Goal: Transaction & Acquisition: Obtain resource

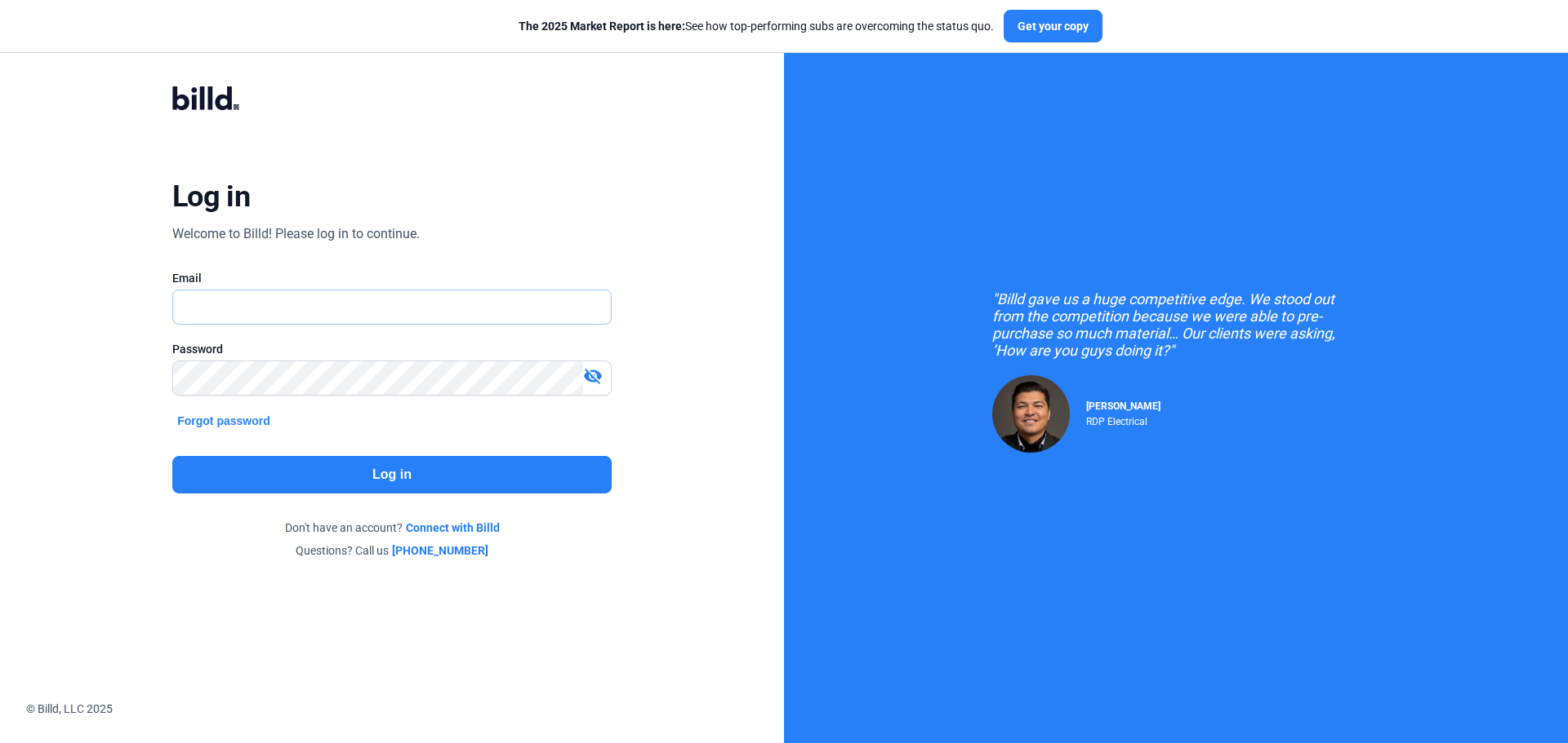
type input "[EMAIL_ADDRESS][DOMAIN_NAME]"
click at [418, 477] on button "Log in" at bounding box center [392, 474] width 439 height 38
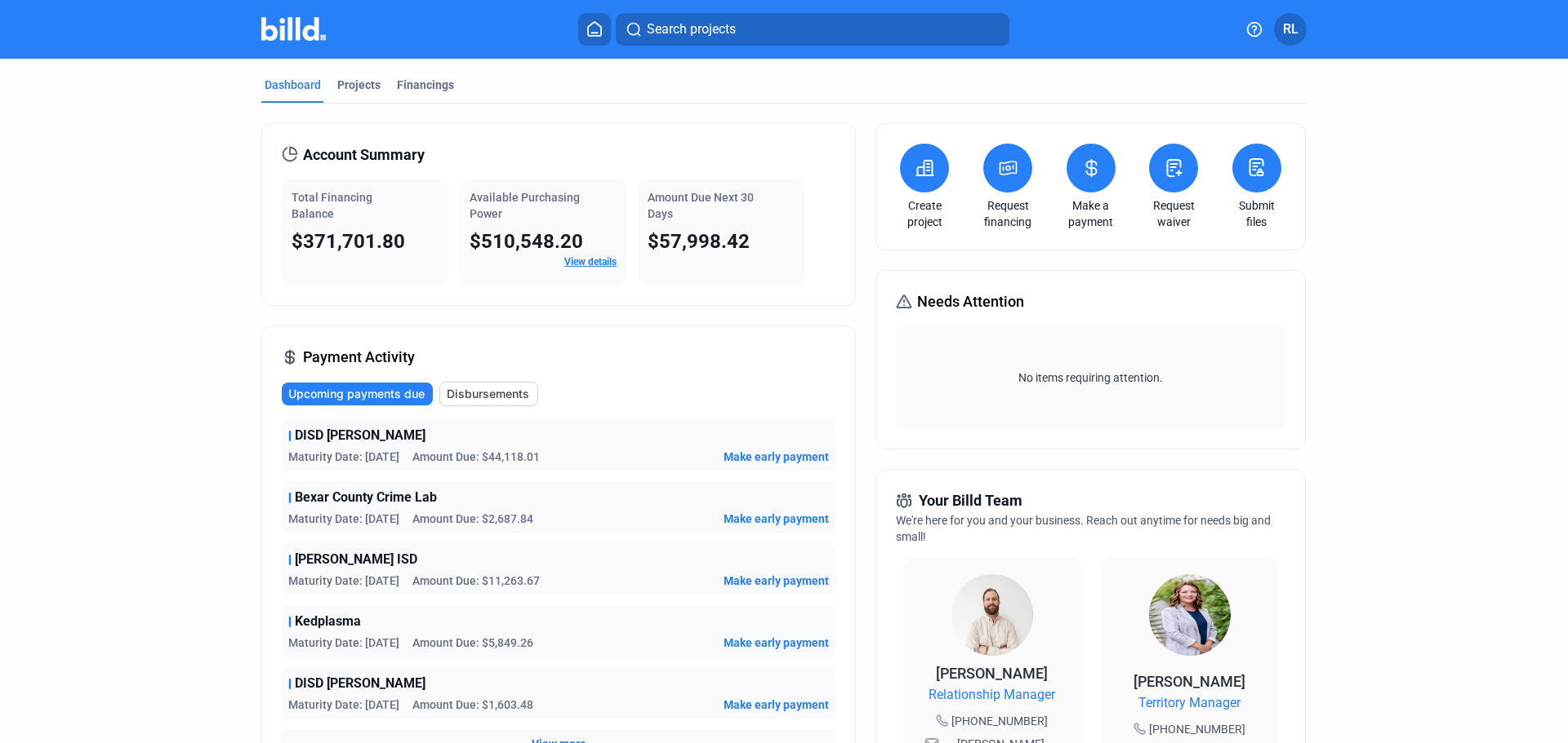
click at [993, 199] on link "Request financing" at bounding box center [1007, 214] width 57 height 33
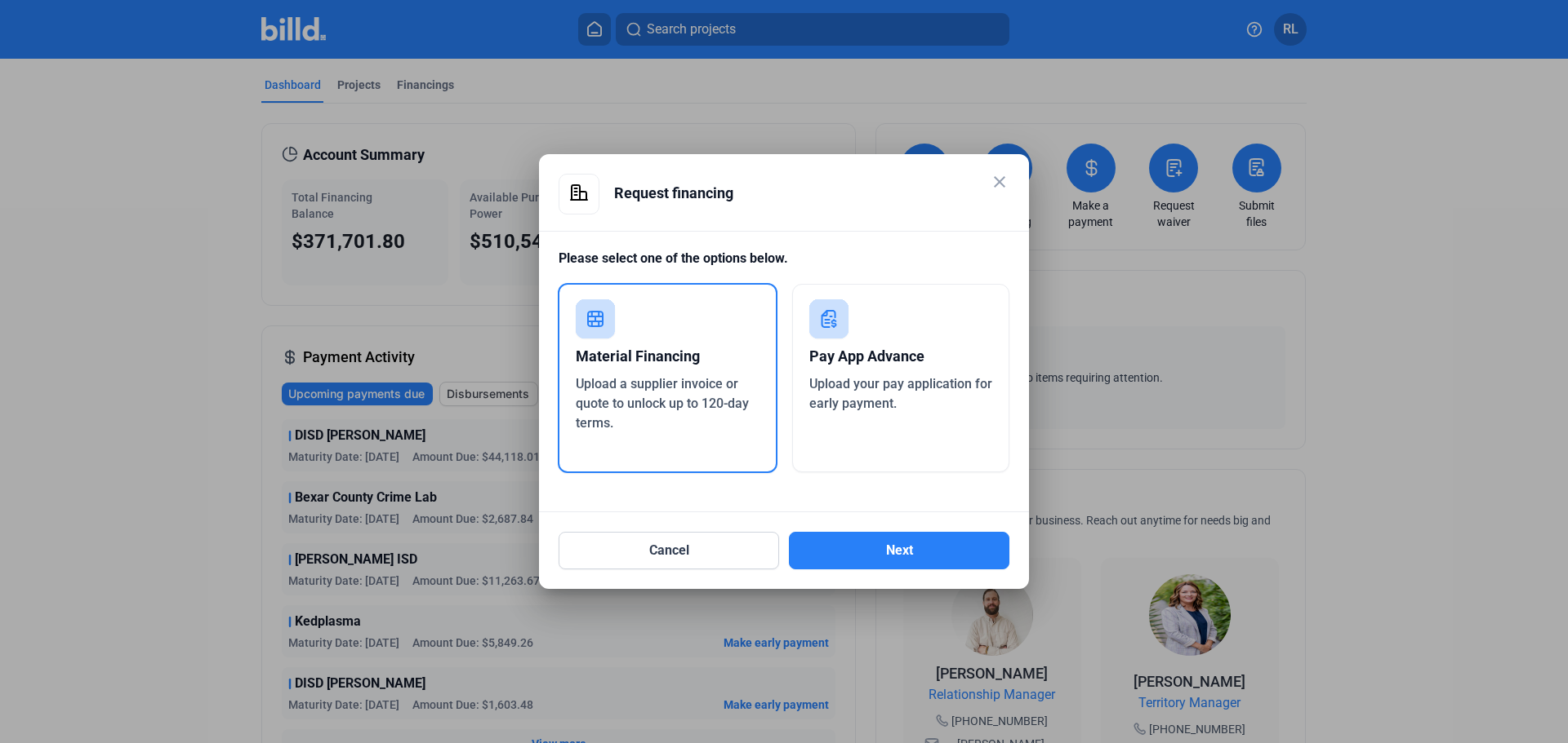
click at [597, 368] on div "Material Financing" at bounding box center [667, 356] width 184 height 36
click at [901, 547] on button "Next" at bounding box center [899, 550] width 221 height 38
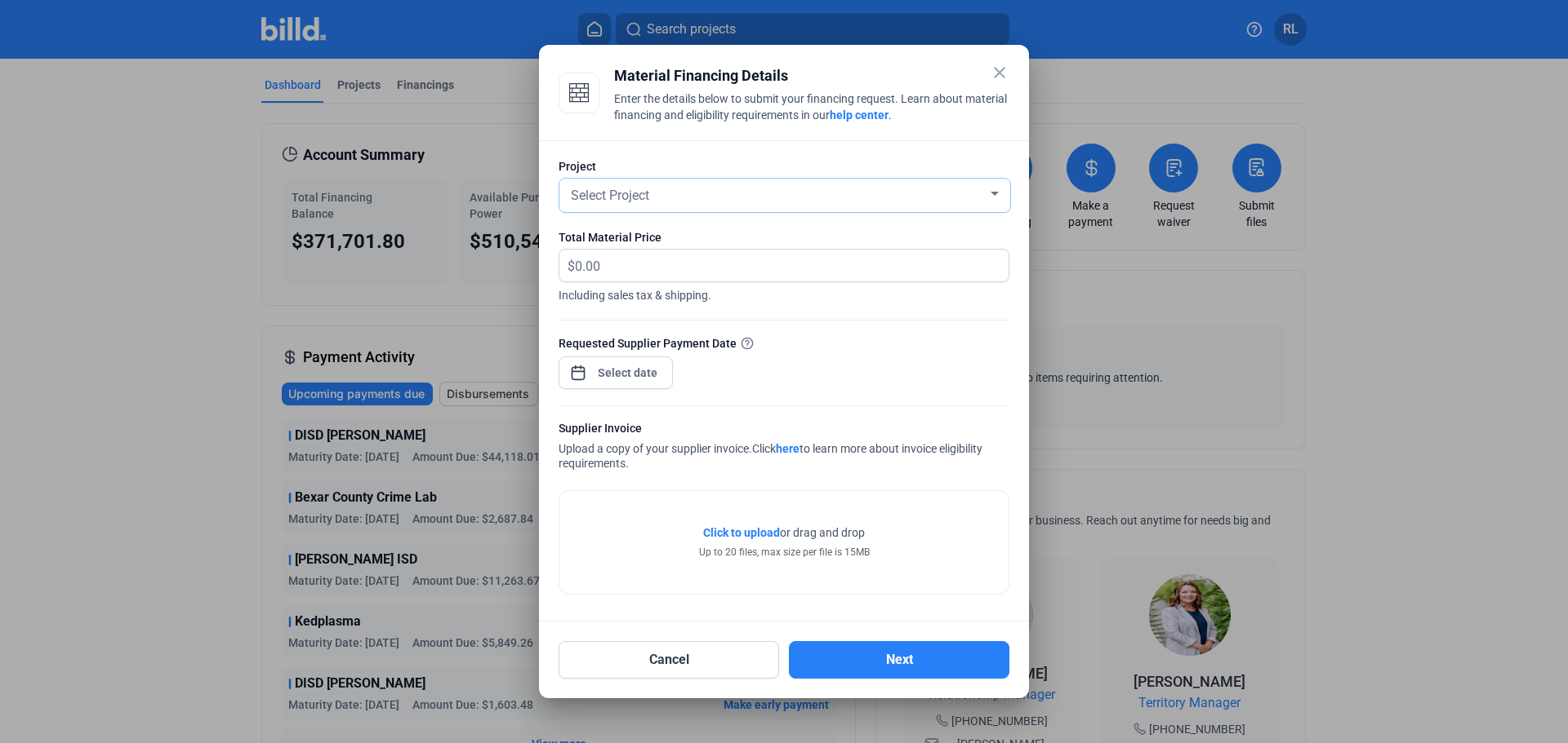
click at [655, 195] on div "Select Project" at bounding box center [777, 194] width 419 height 23
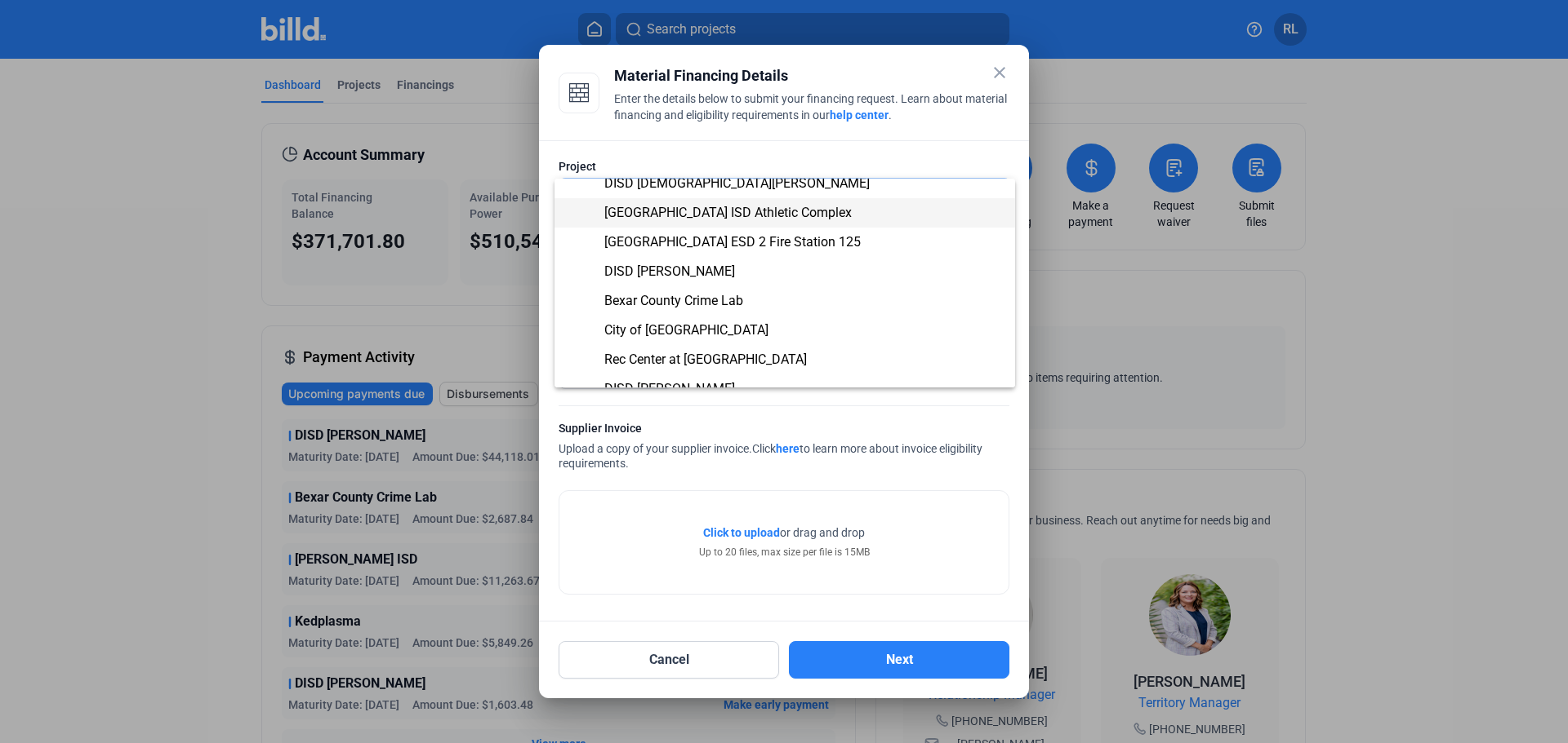
scroll to position [163, 0]
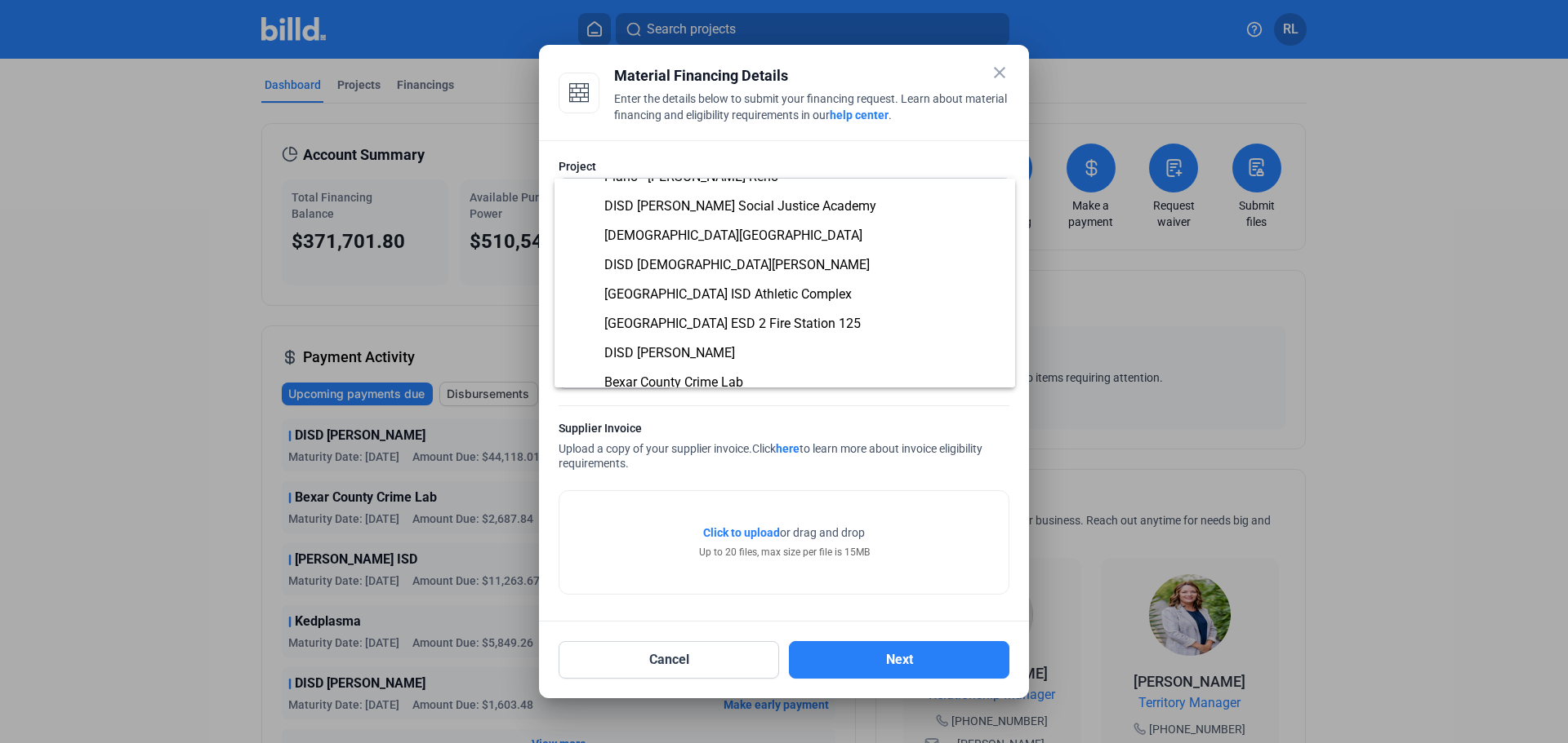
click at [999, 68] on div at bounding box center [784, 372] width 1568 height 743
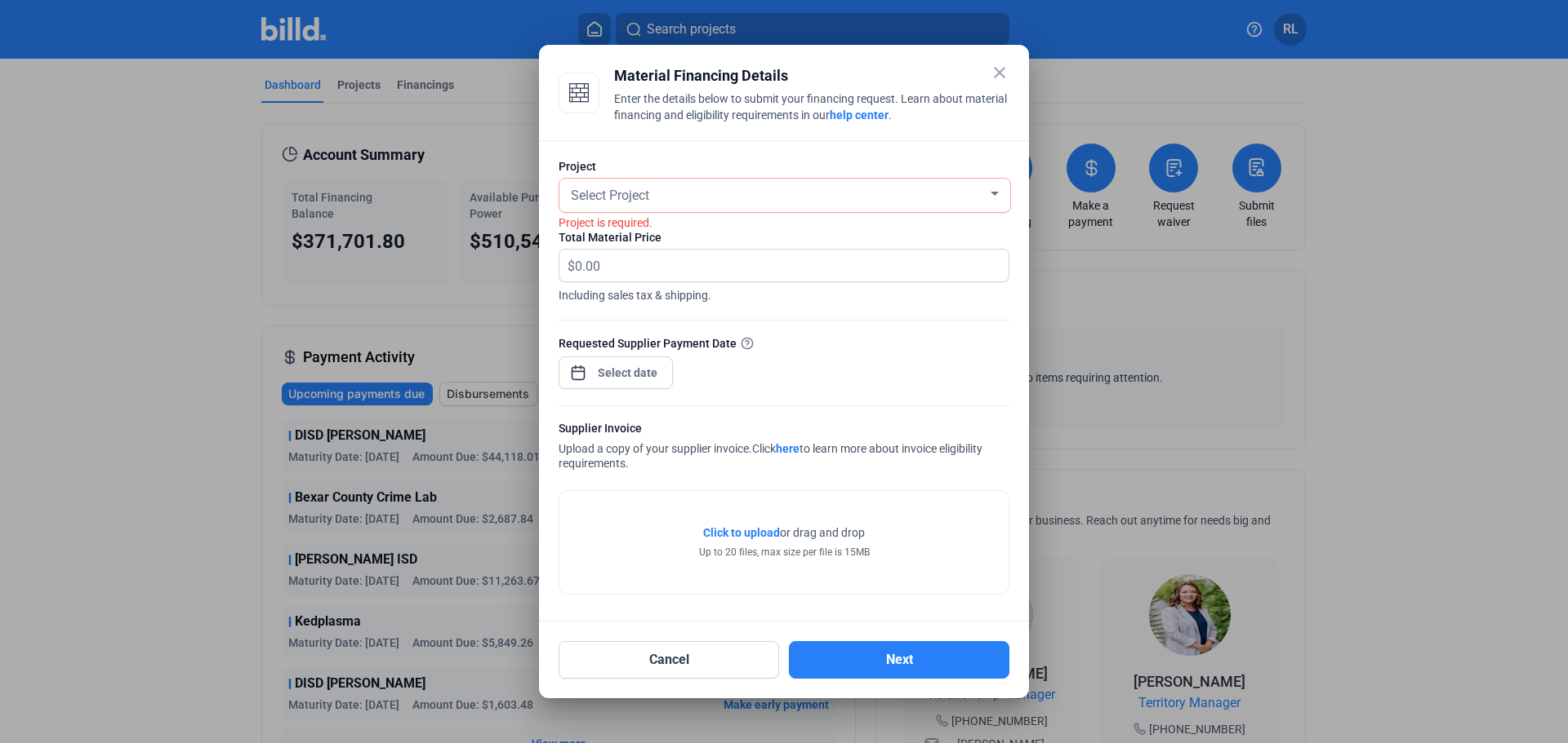
click at [997, 63] on mat-icon "close" at bounding box center [999, 72] width 19 height 19
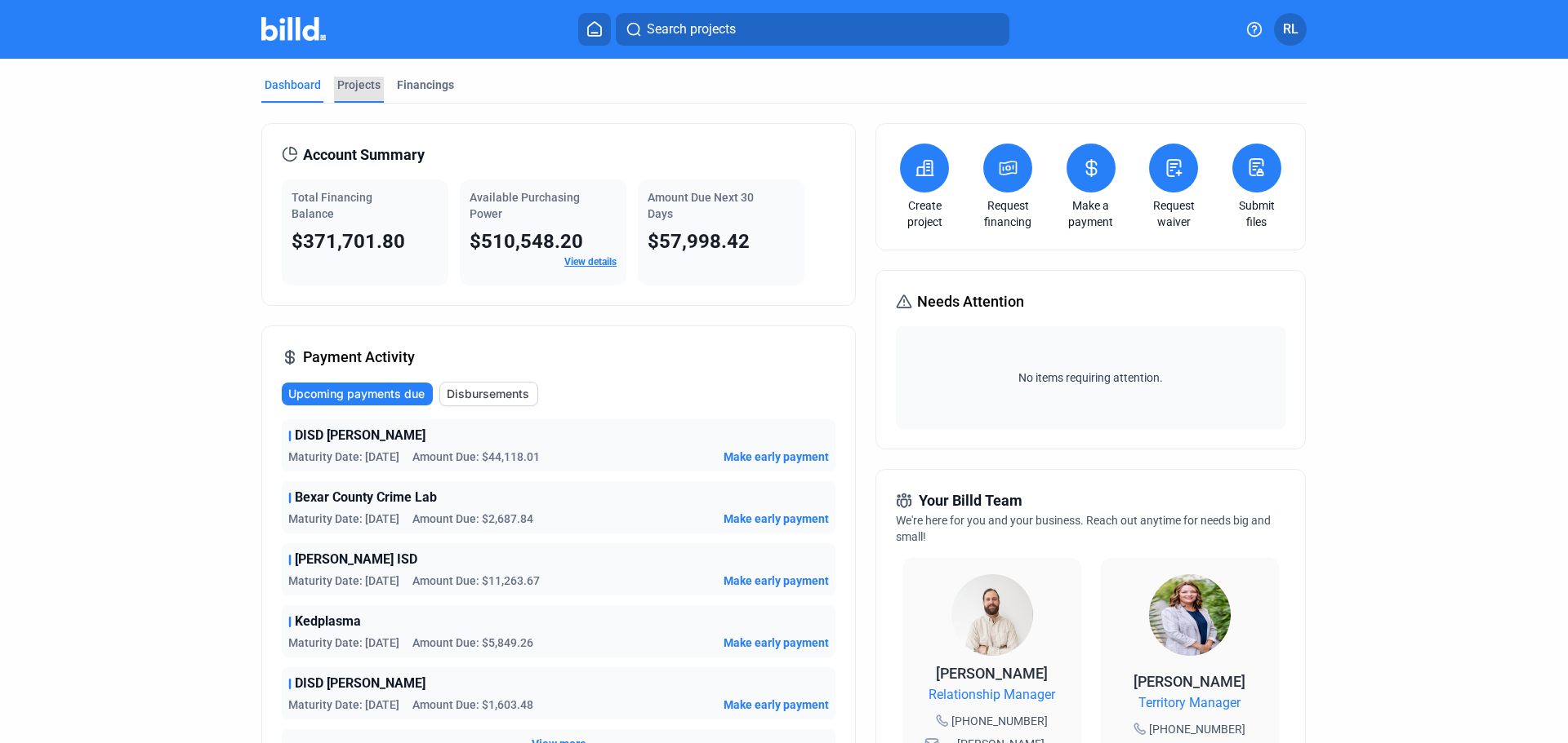
click at [356, 86] on div "Projects" at bounding box center [359, 85] width 43 height 17
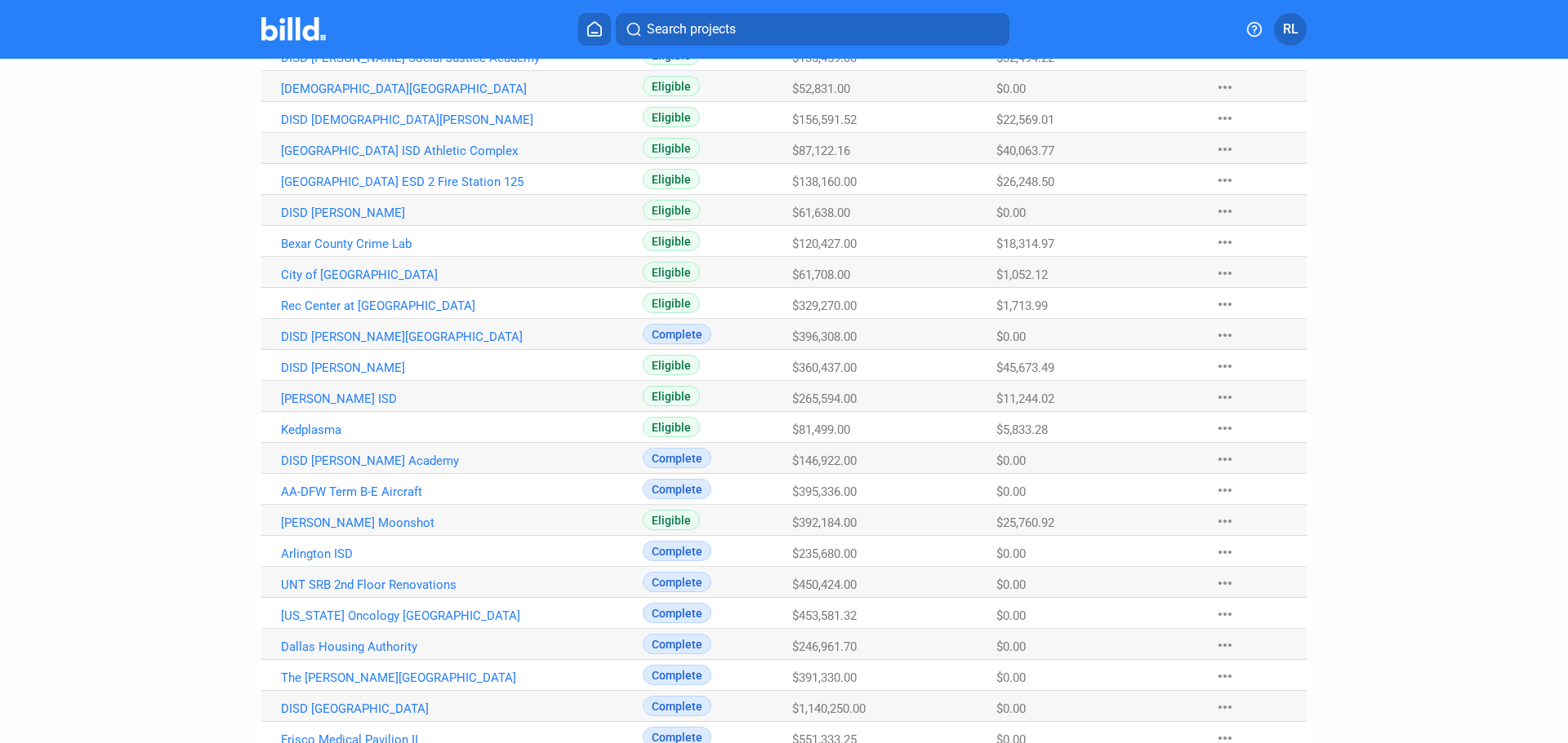
scroll to position [306, 0]
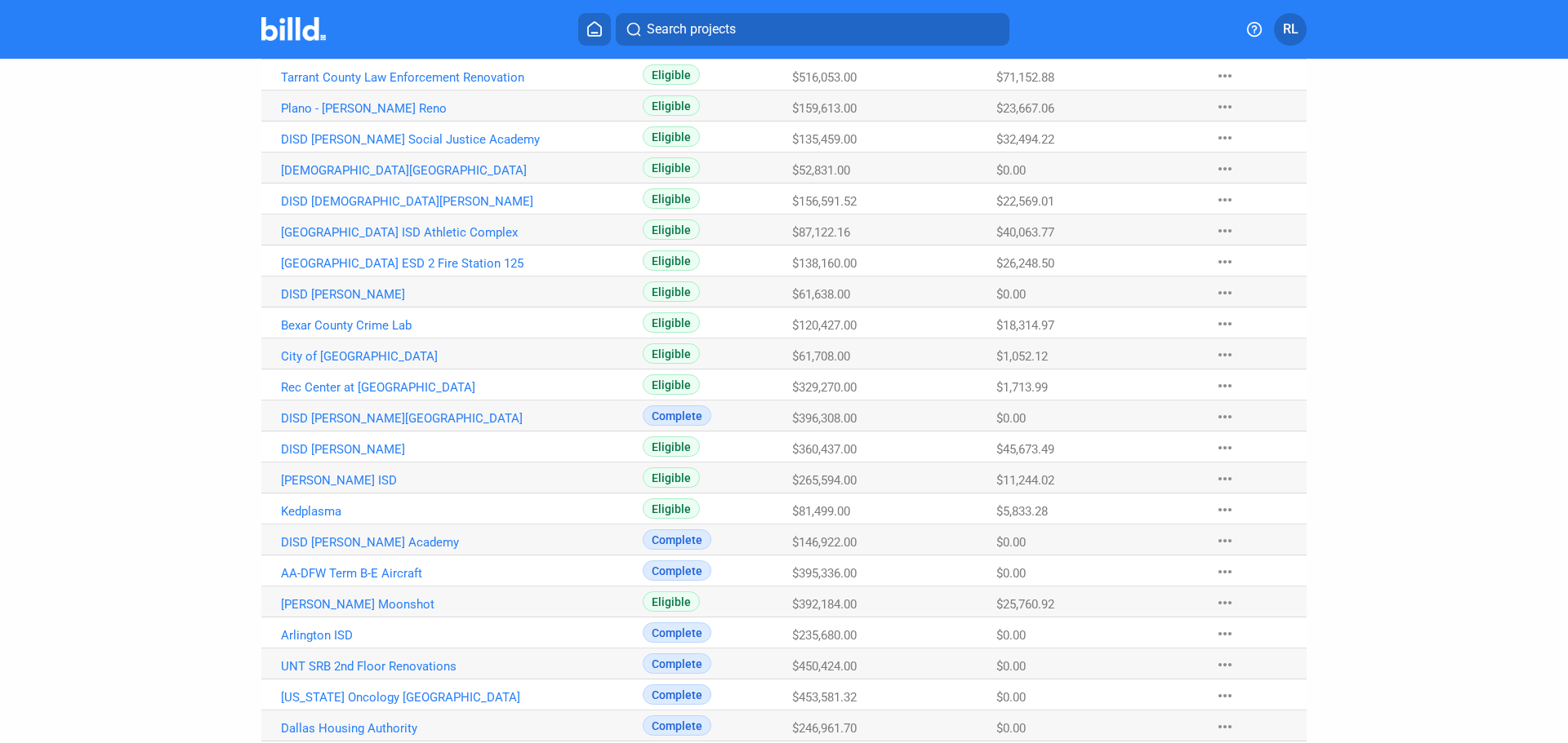
click at [1224, 286] on mat-icon "more_horiz" at bounding box center [1224, 292] width 19 height 19
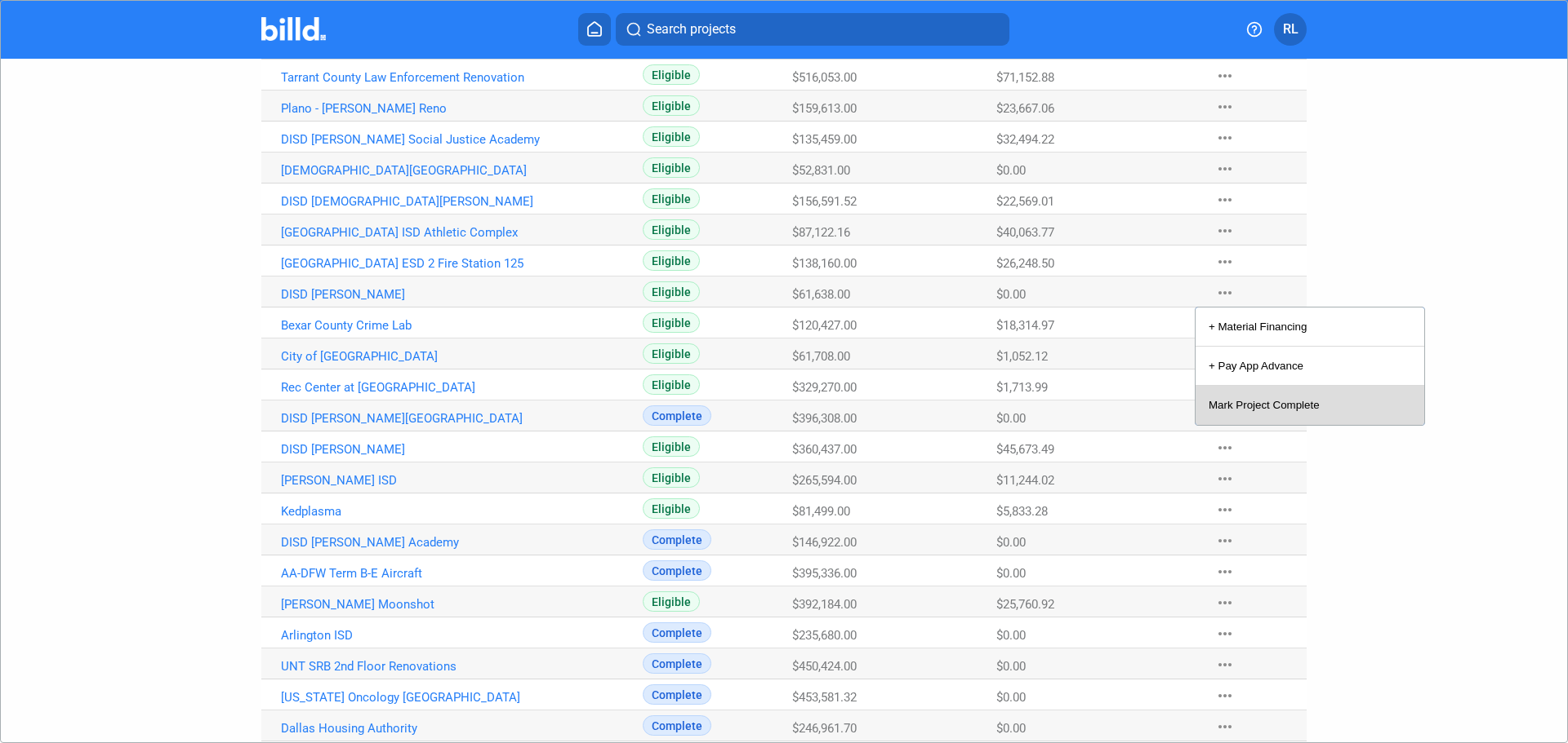
click at [1266, 405] on button "Mark Project Complete" at bounding box center [1310, 405] width 229 height 39
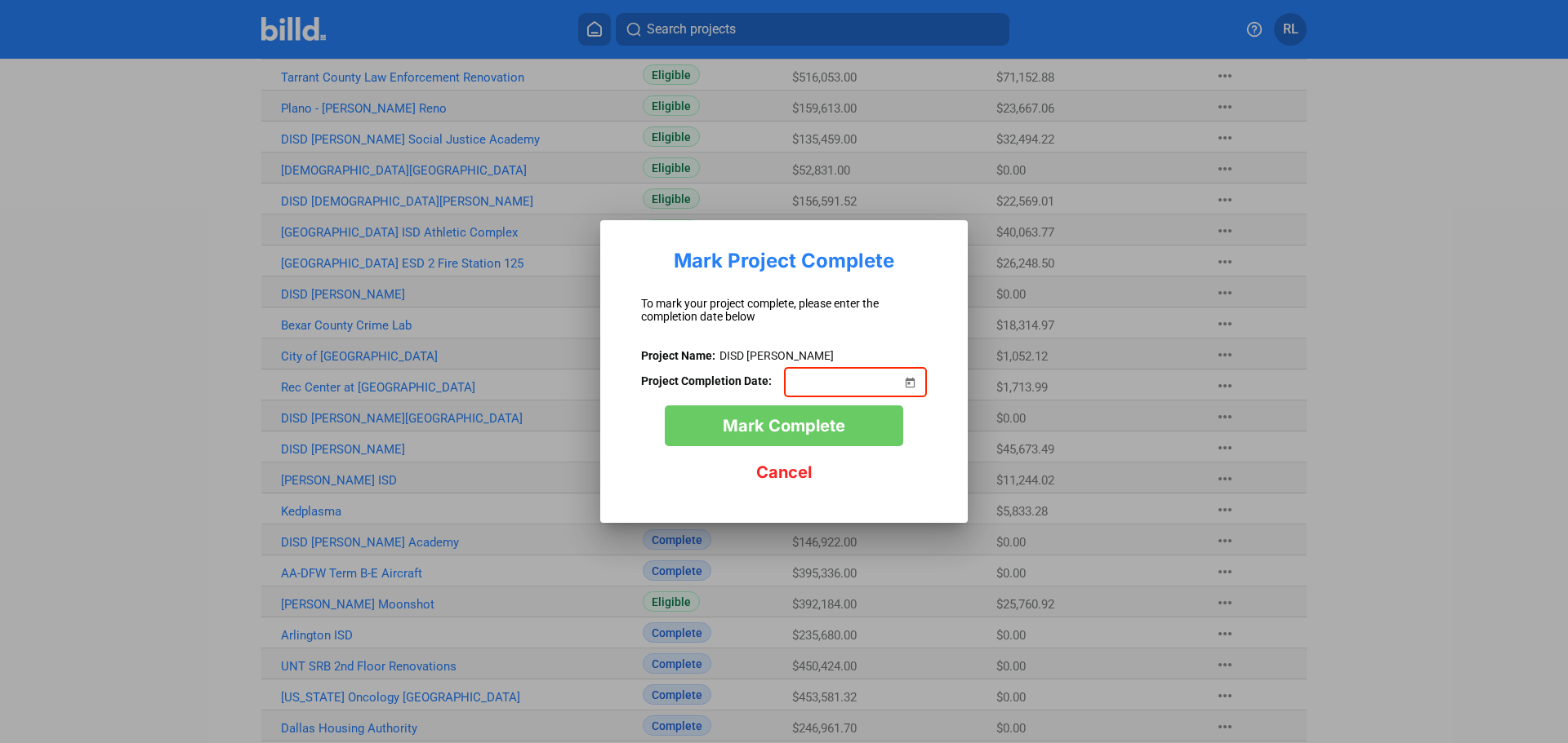
click at [911, 381] on span "Open calendar" at bounding box center [909, 372] width 39 height 39
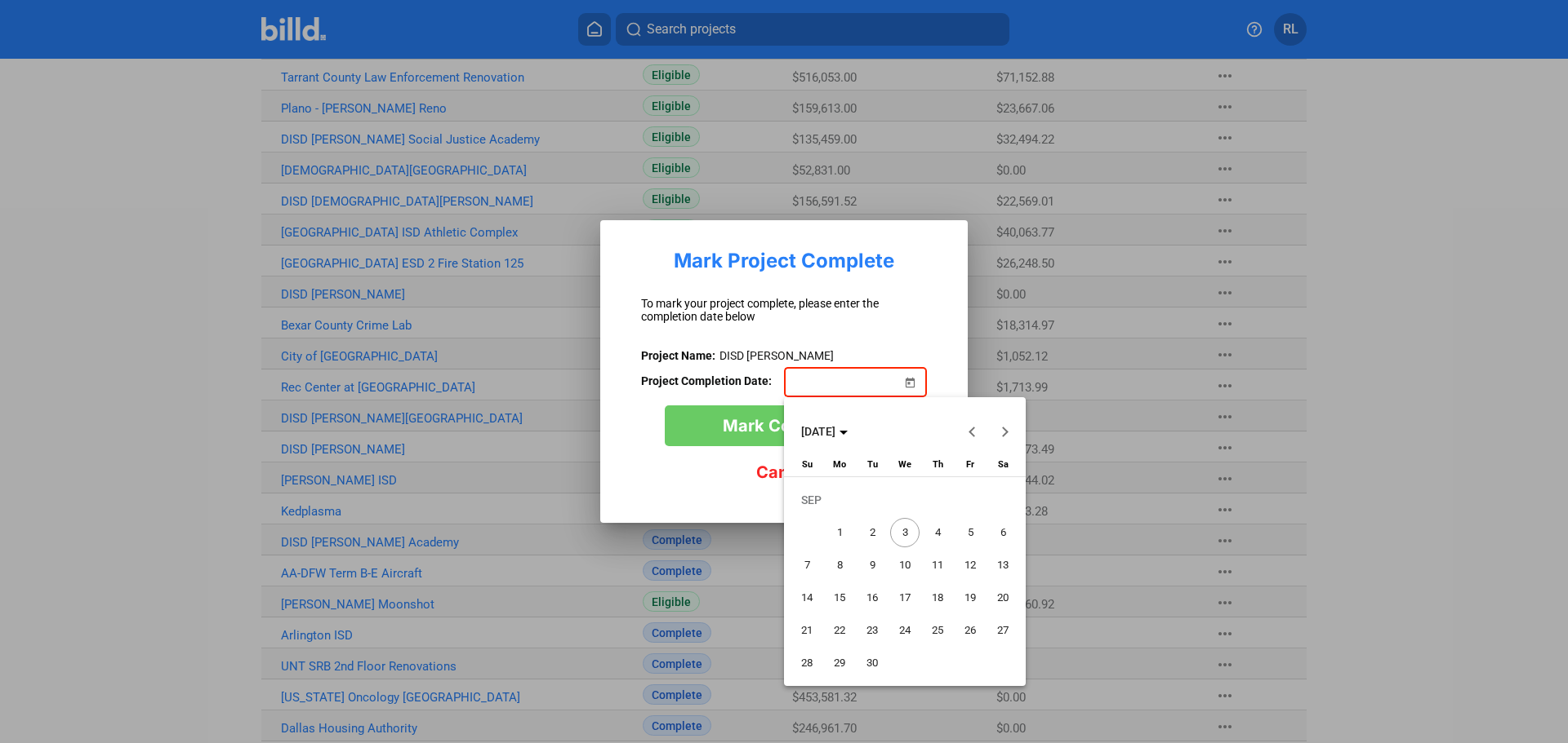
click at [972, 431] on button "Previous month" at bounding box center [972, 431] width 33 height 33
click at [972, 431] on button "Previous month" at bounding box center [972, 431] width 33 height 33
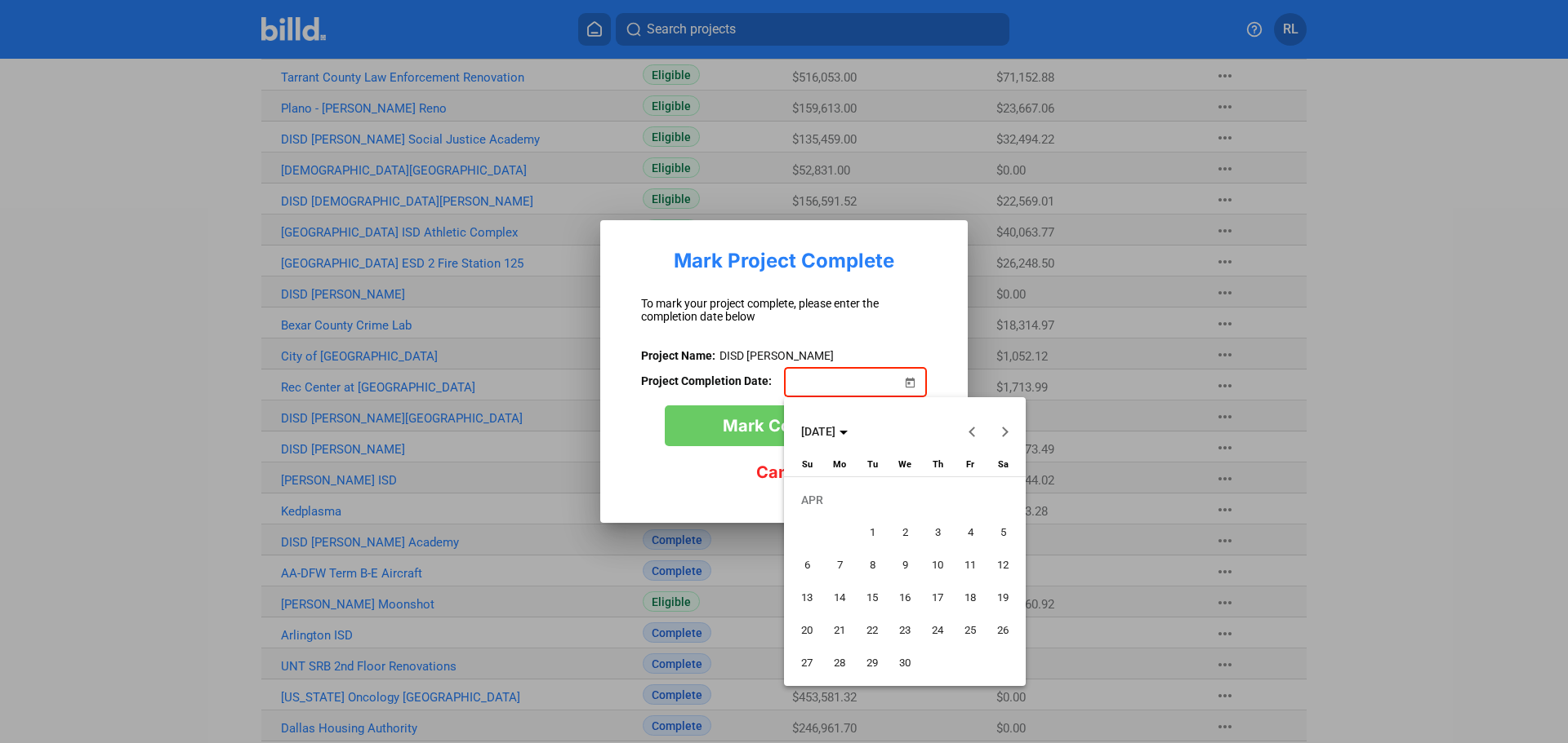
click at [835, 626] on span "21" at bounding box center [839, 630] width 29 height 29
type input "[DATE]"
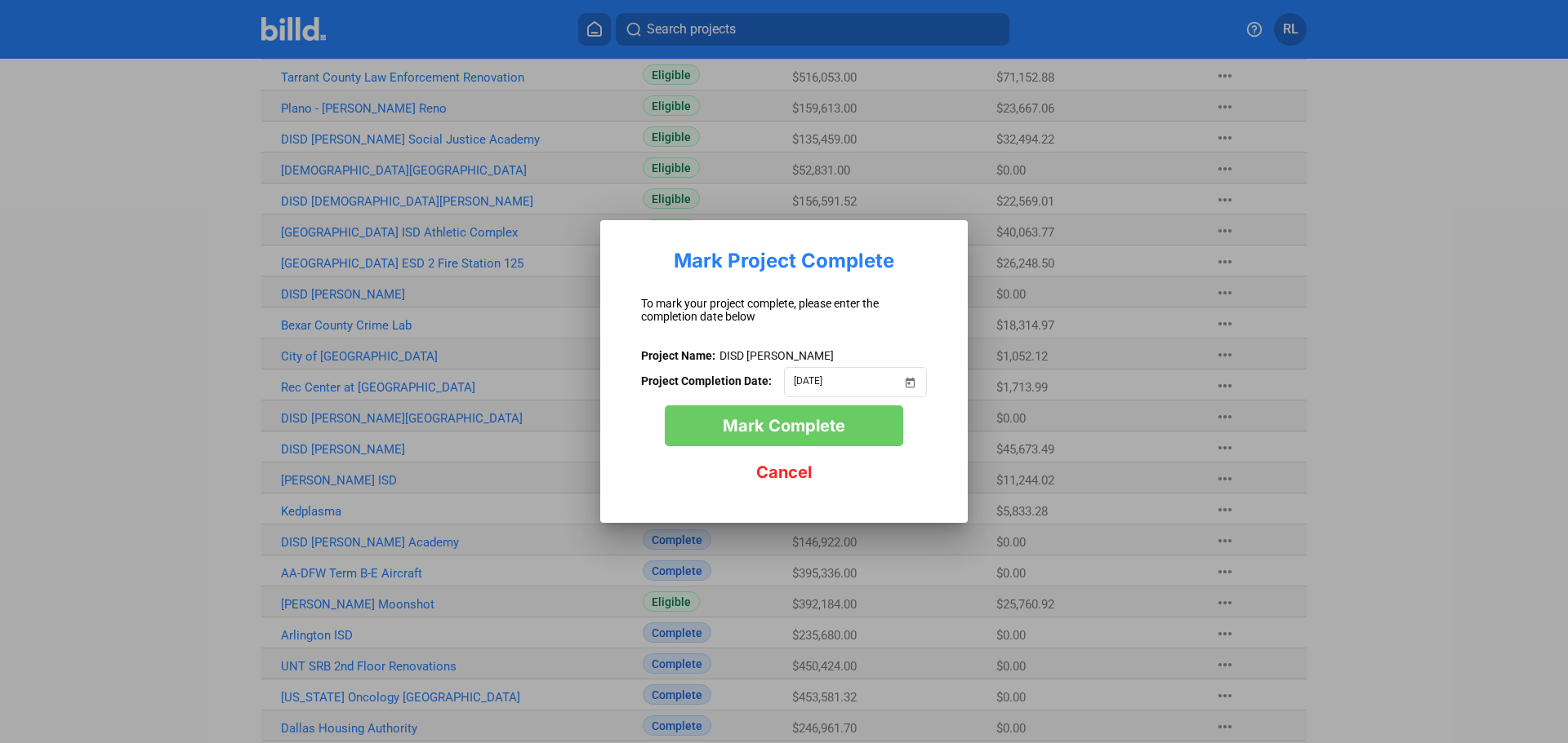
click at [794, 430] on span "Mark Complete" at bounding box center [784, 425] width 123 height 19
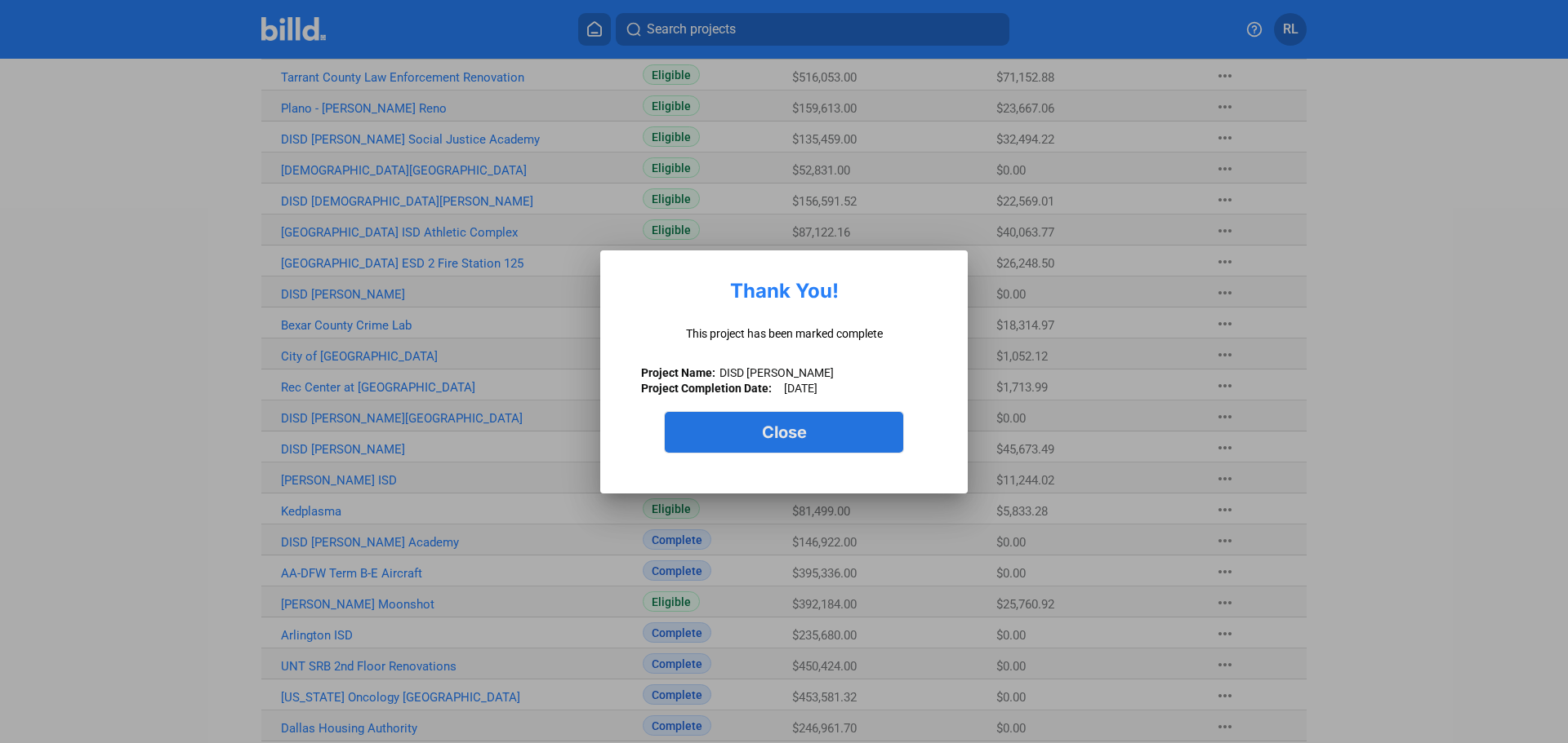
click at [802, 435] on span "Close" at bounding box center [784, 432] width 45 height 19
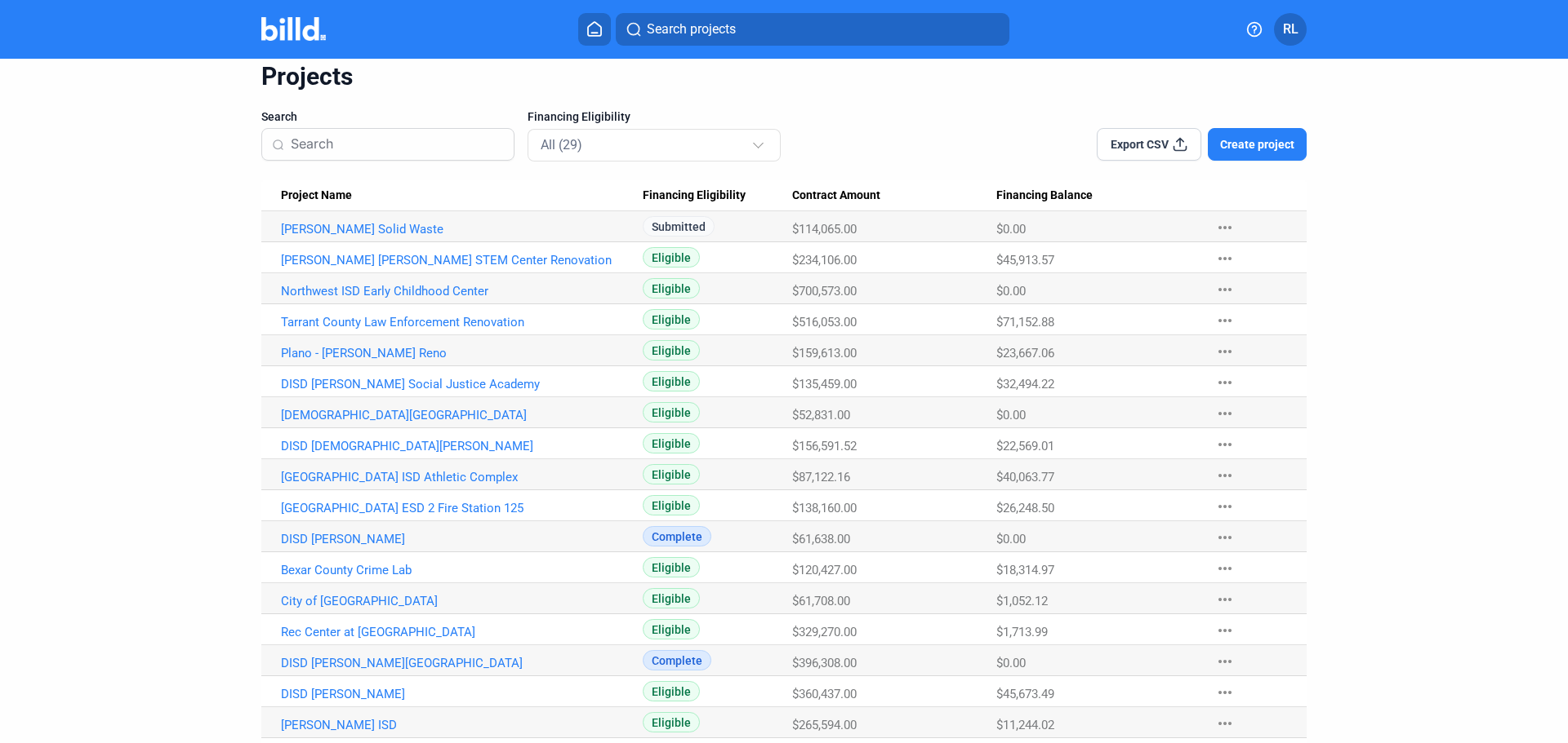
scroll to position [0, 0]
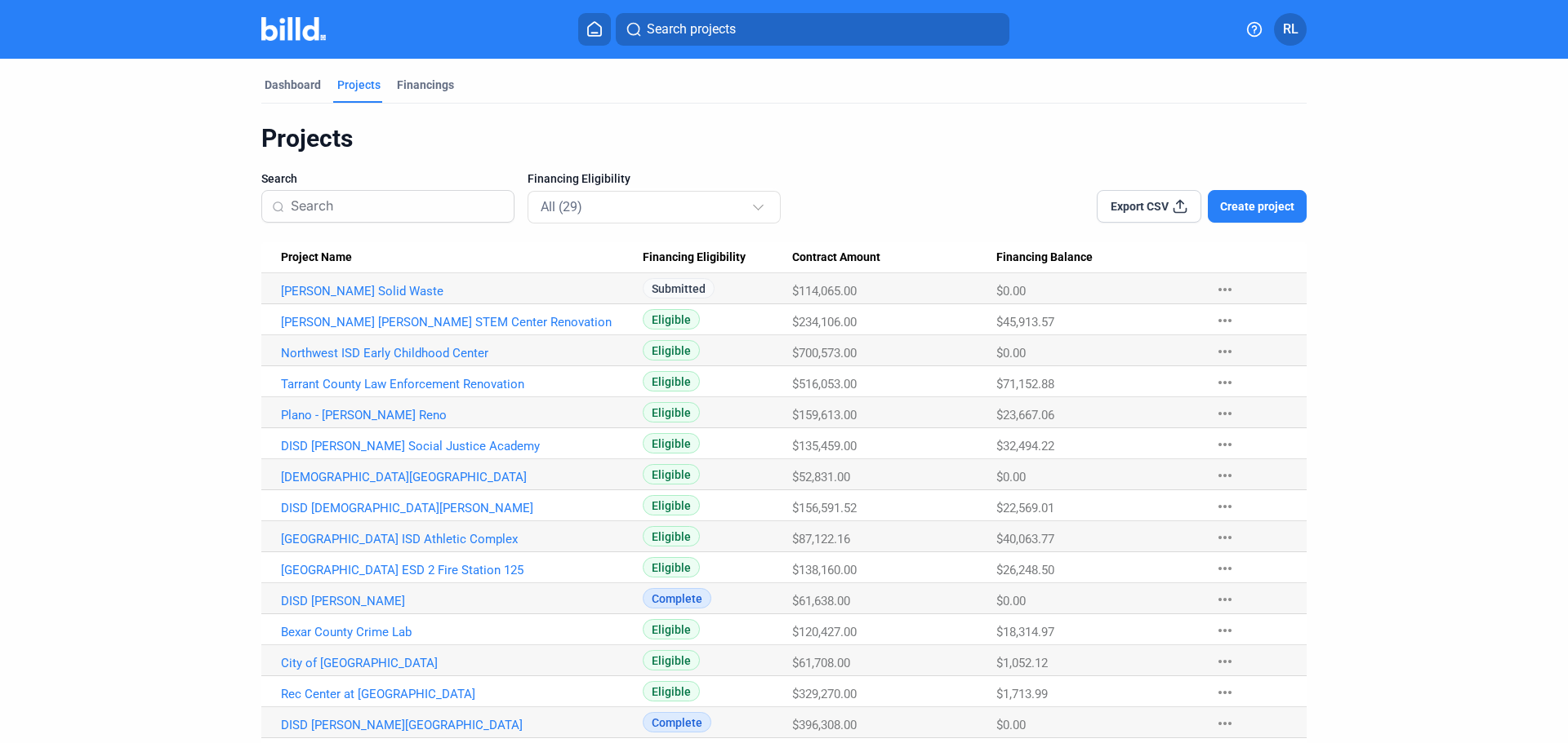
click at [1256, 211] on span "Create project" at bounding box center [1256, 206] width 74 height 17
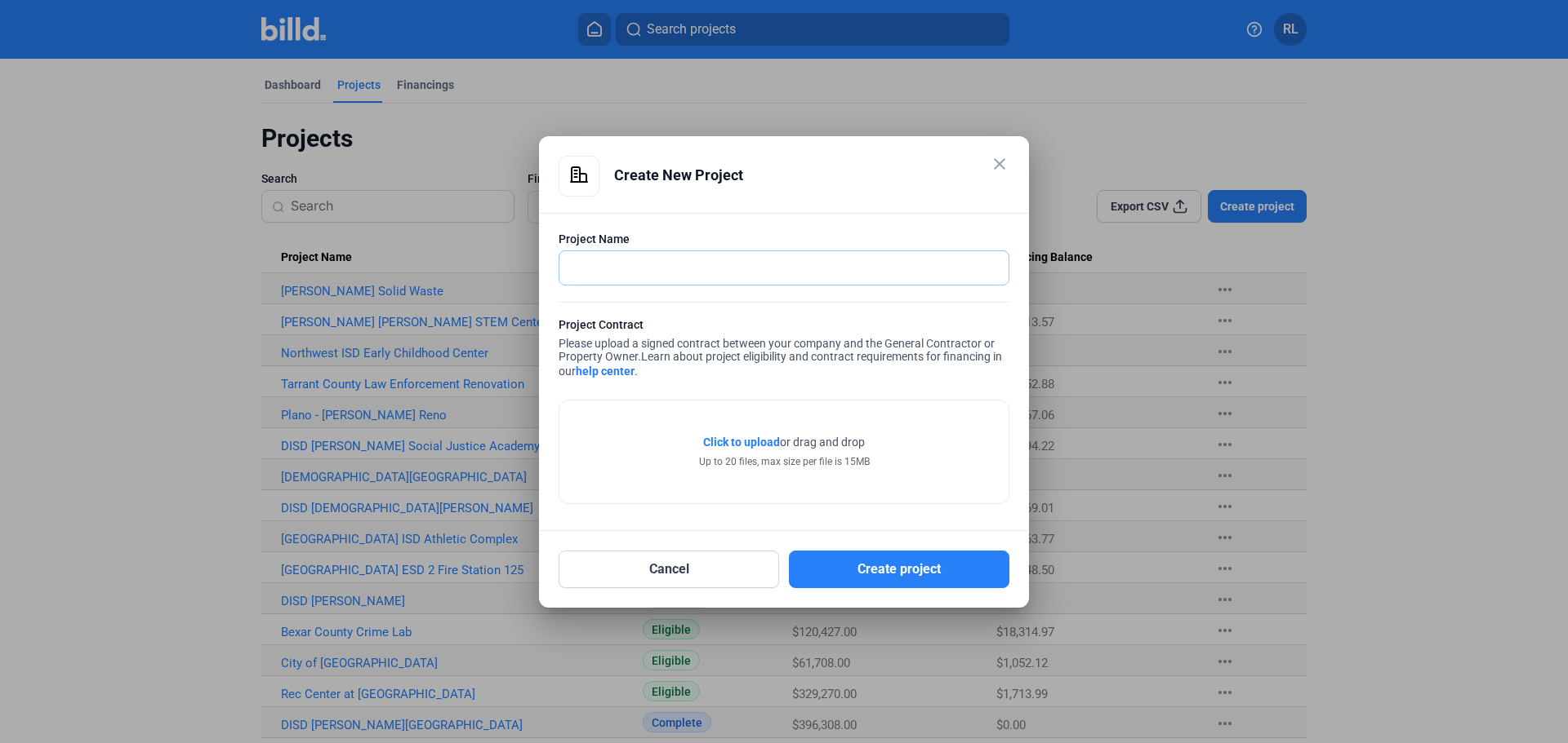
click at [670, 259] on input "text" at bounding box center [774, 268] width 431 height 33
type input "[GEOGRAPHIC_DATA] ISD CTE Facility"
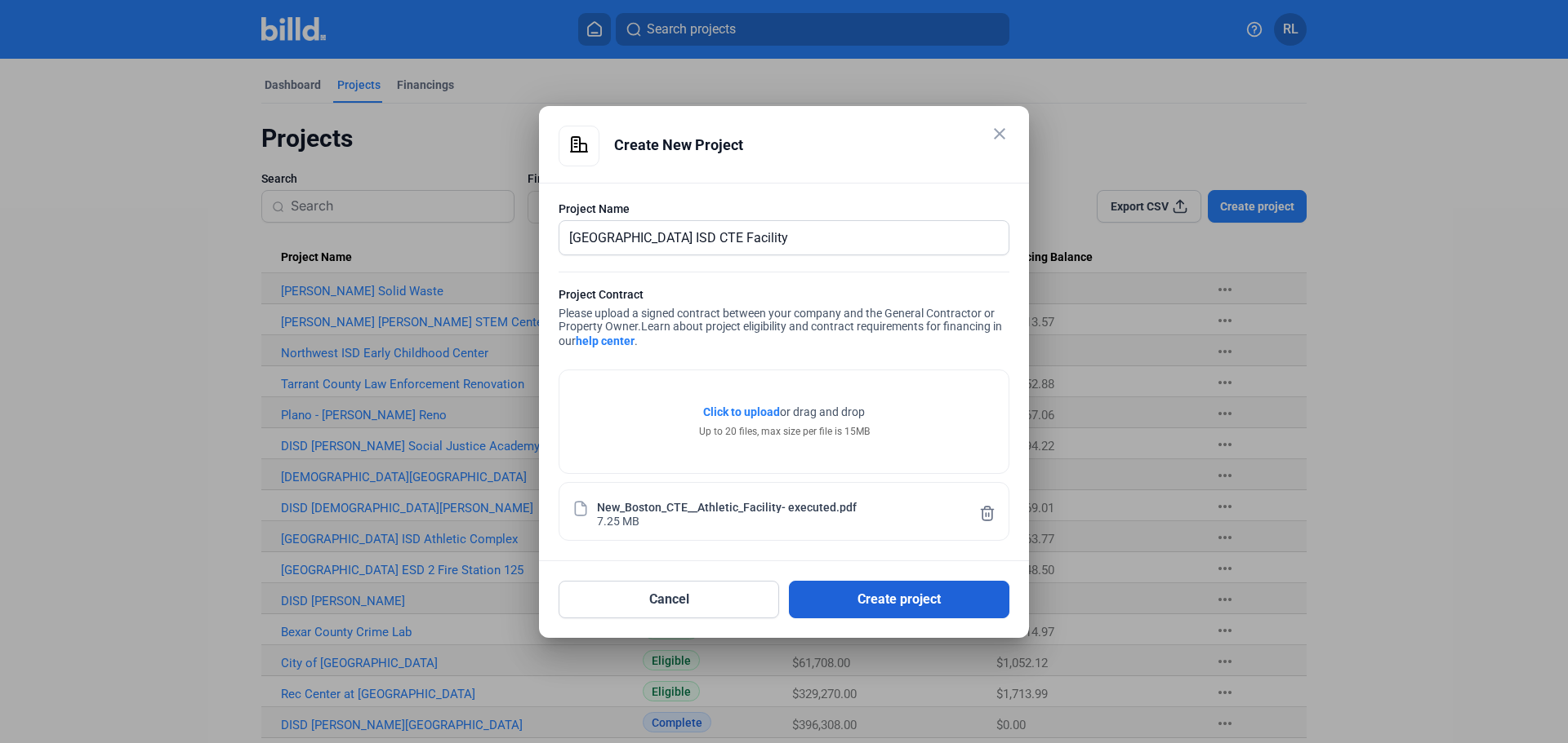
click at [857, 596] on button "Create project" at bounding box center [899, 599] width 221 height 38
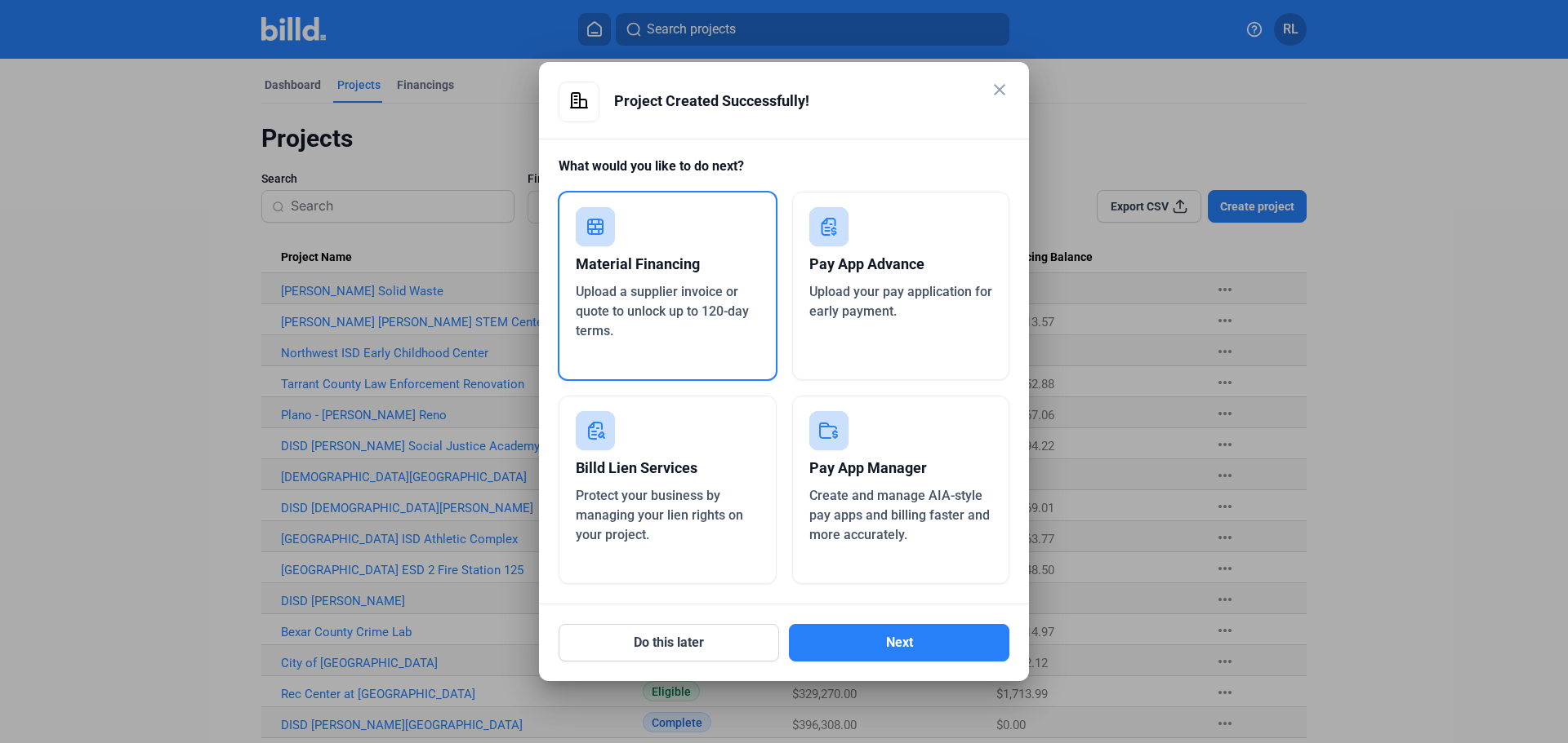
click at [652, 281] on div "Material Financing" at bounding box center [667, 264] width 184 height 36
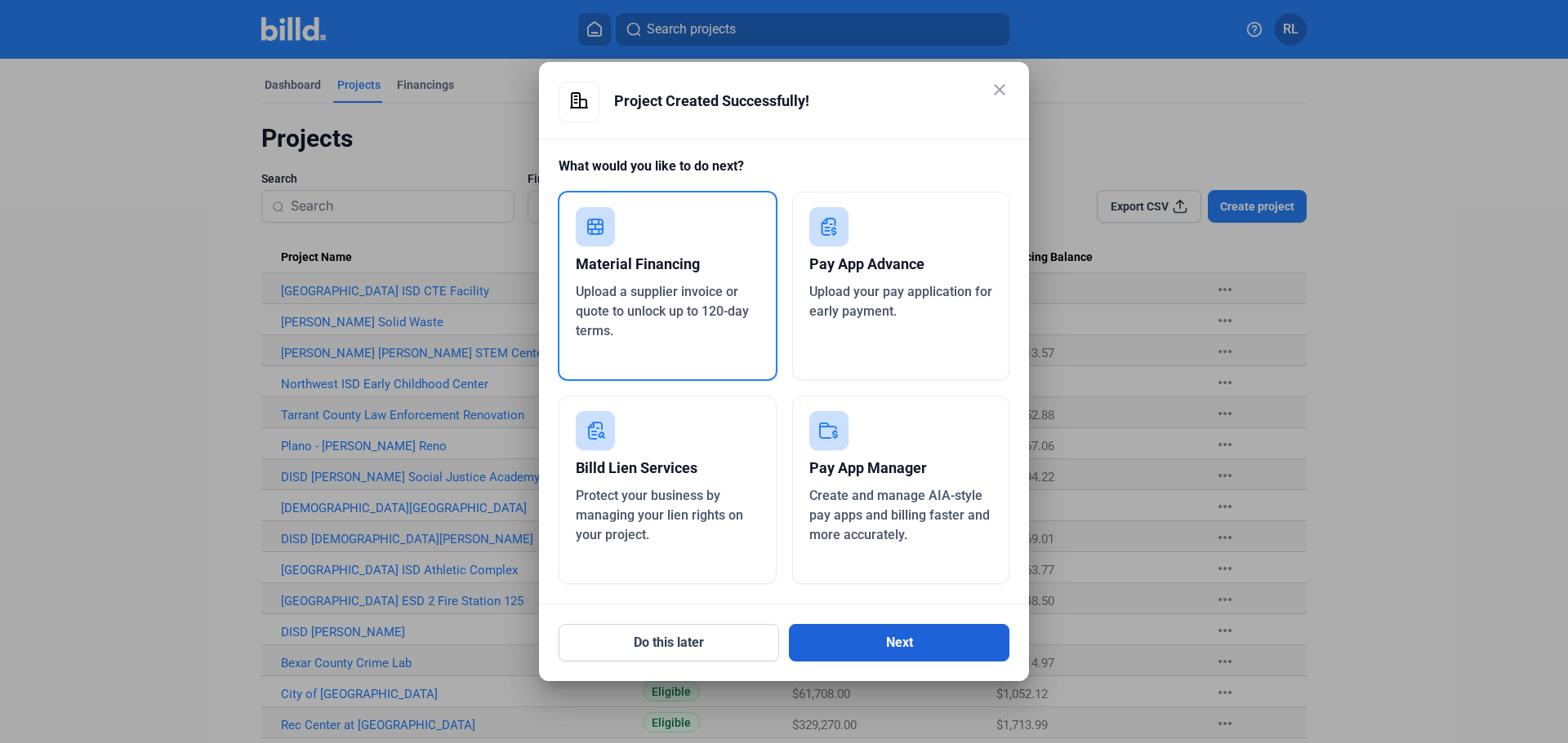
click at [894, 646] on button "Next" at bounding box center [899, 643] width 221 height 38
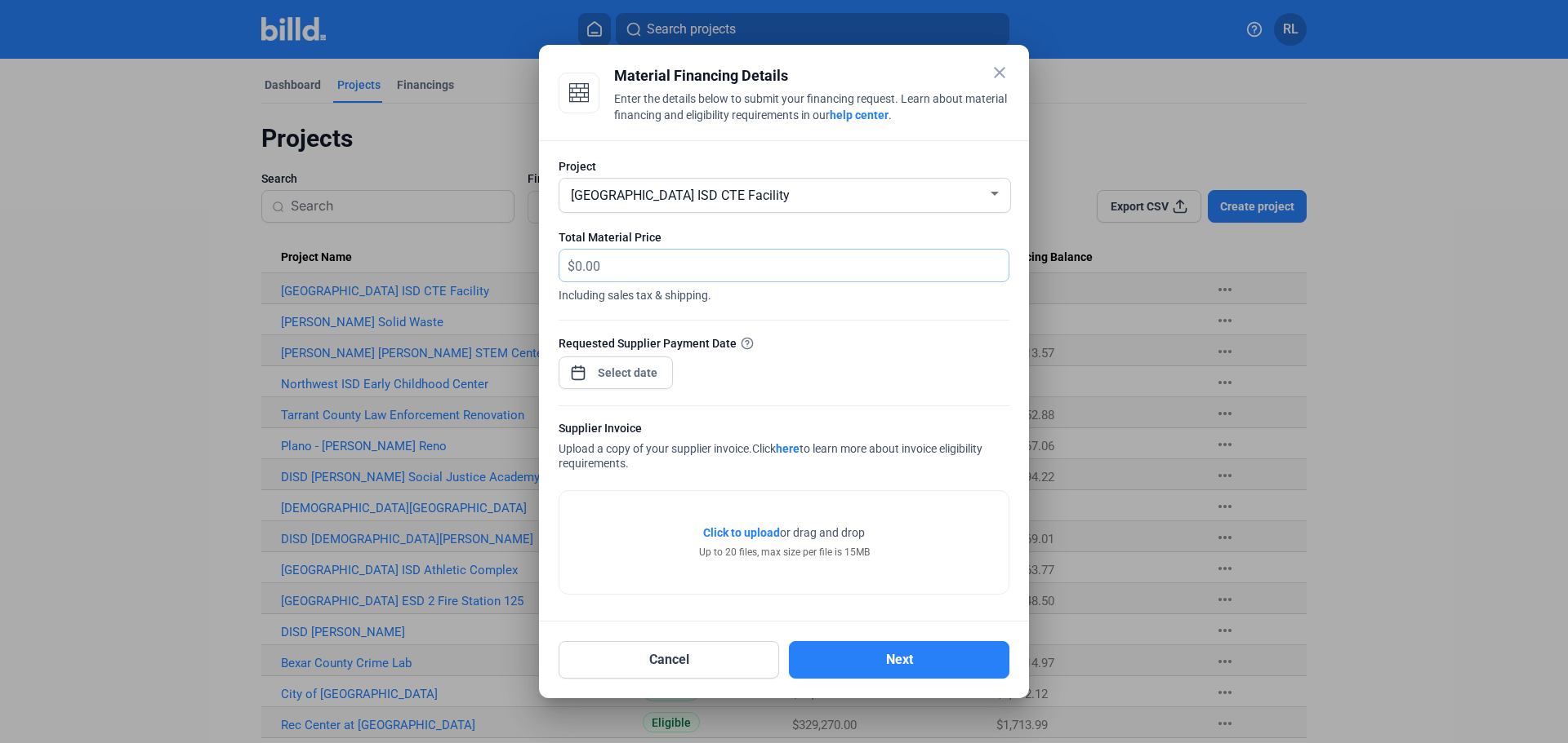
drag, startPoint x: 642, startPoint y: 267, endPoint x: 617, endPoint y: 265, distance: 25.1
click at [617, 265] on input "text" at bounding box center [791, 265] width 434 height 32
type input "20,155.89"
click at [580, 379] on span "Open calendar" at bounding box center [578, 364] width 39 height 39
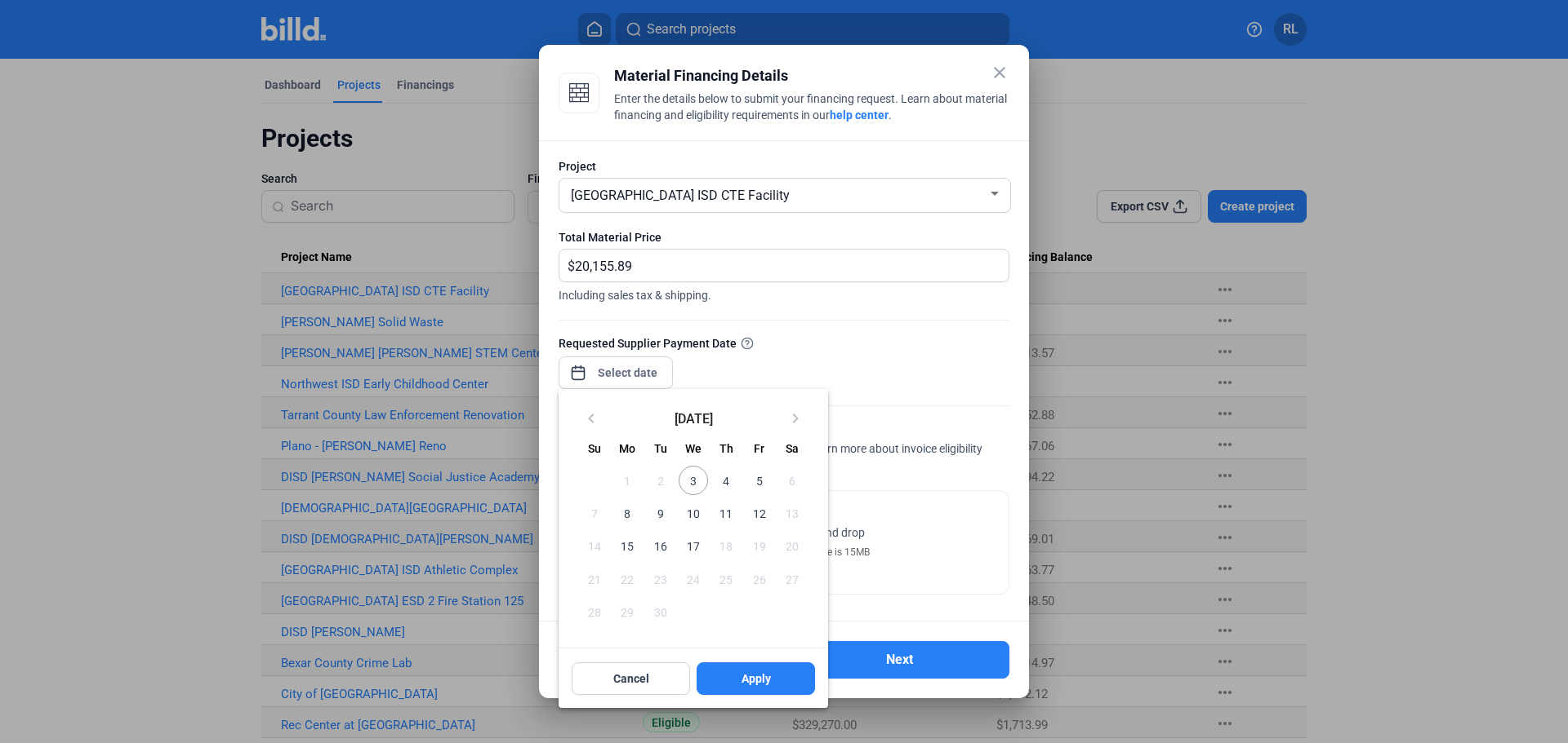
click at [696, 481] on span "3" at bounding box center [693, 480] width 29 height 29
click at [739, 691] on button "Apply" at bounding box center [756, 679] width 119 height 33
type input "[DATE]"
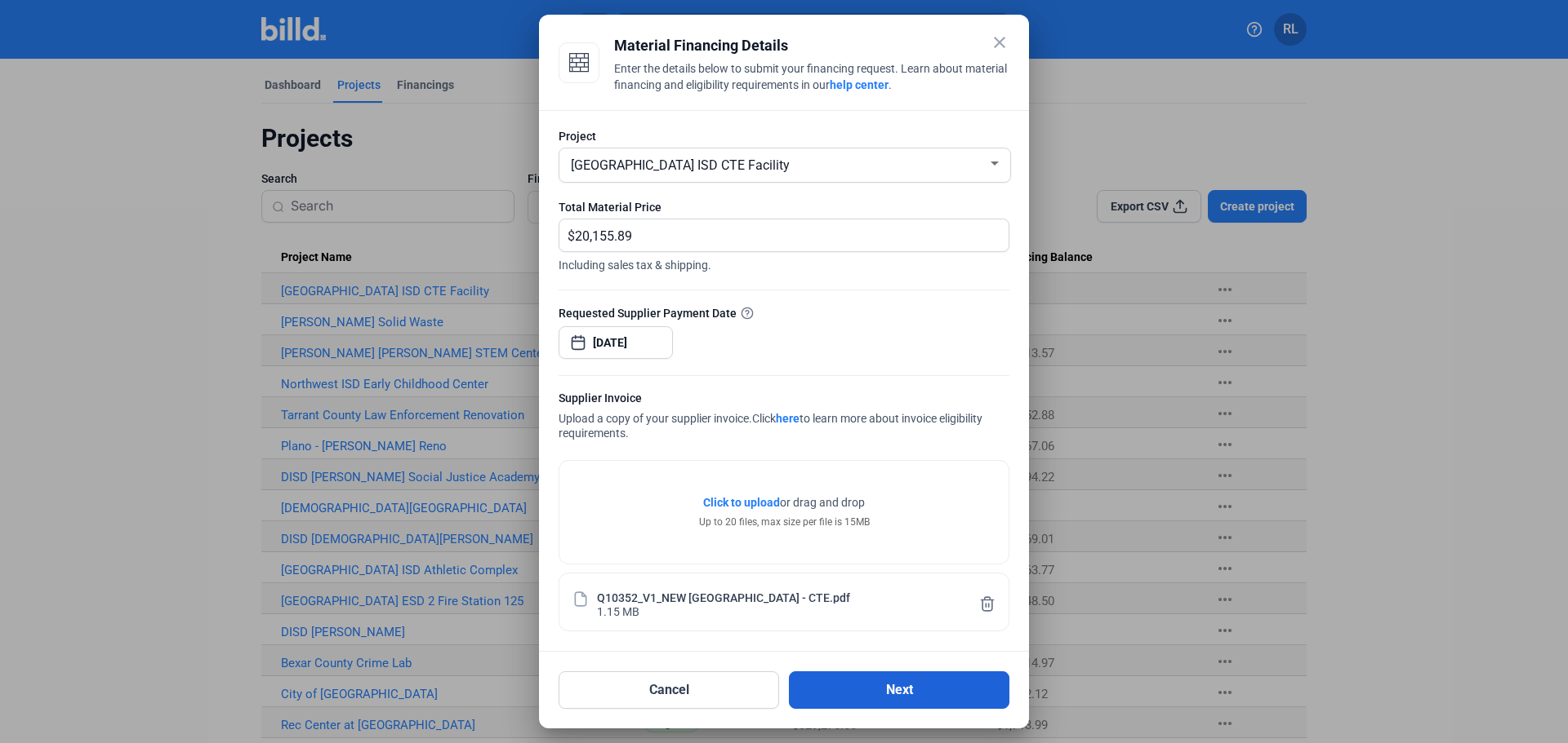
click at [951, 687] on button "Next" at bounding box center [899, 690] width 221 height 38
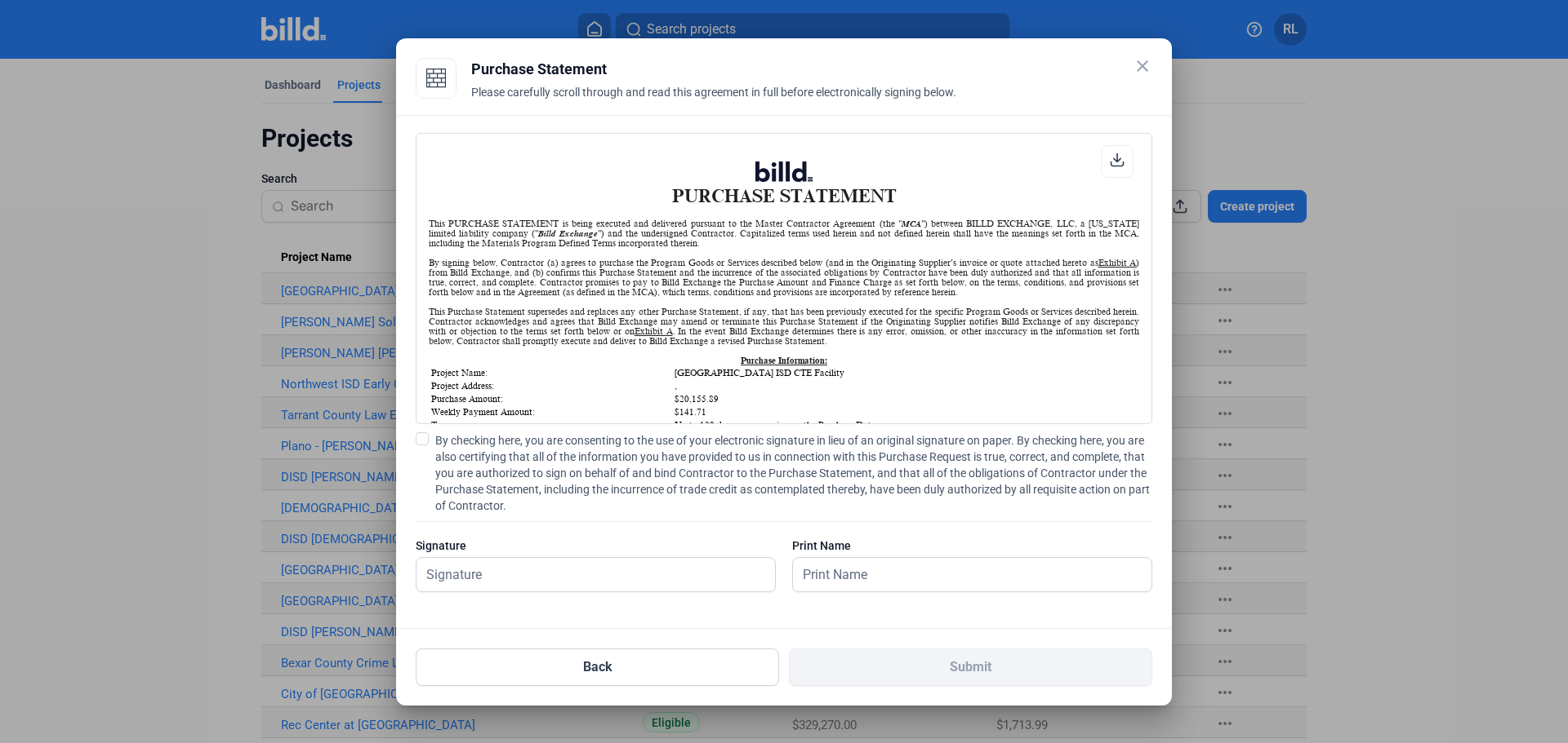
scroll to position [1, 0]
drag, startPoint x: 421, startPoint y: 435, endPoint x: 434, endPoint y: 507, distance: 73.2
click at [421, 436] on span at bounding box center [422, 439] width 13 height 13
click at [0, 0] on input "By checking here, you are consenting to the use of your electronic signature in…" at bounding box center [0, 0] width 0 height 0
click at [453, 569] on input "text" at bounding box center [586, 575] width 341 height 33
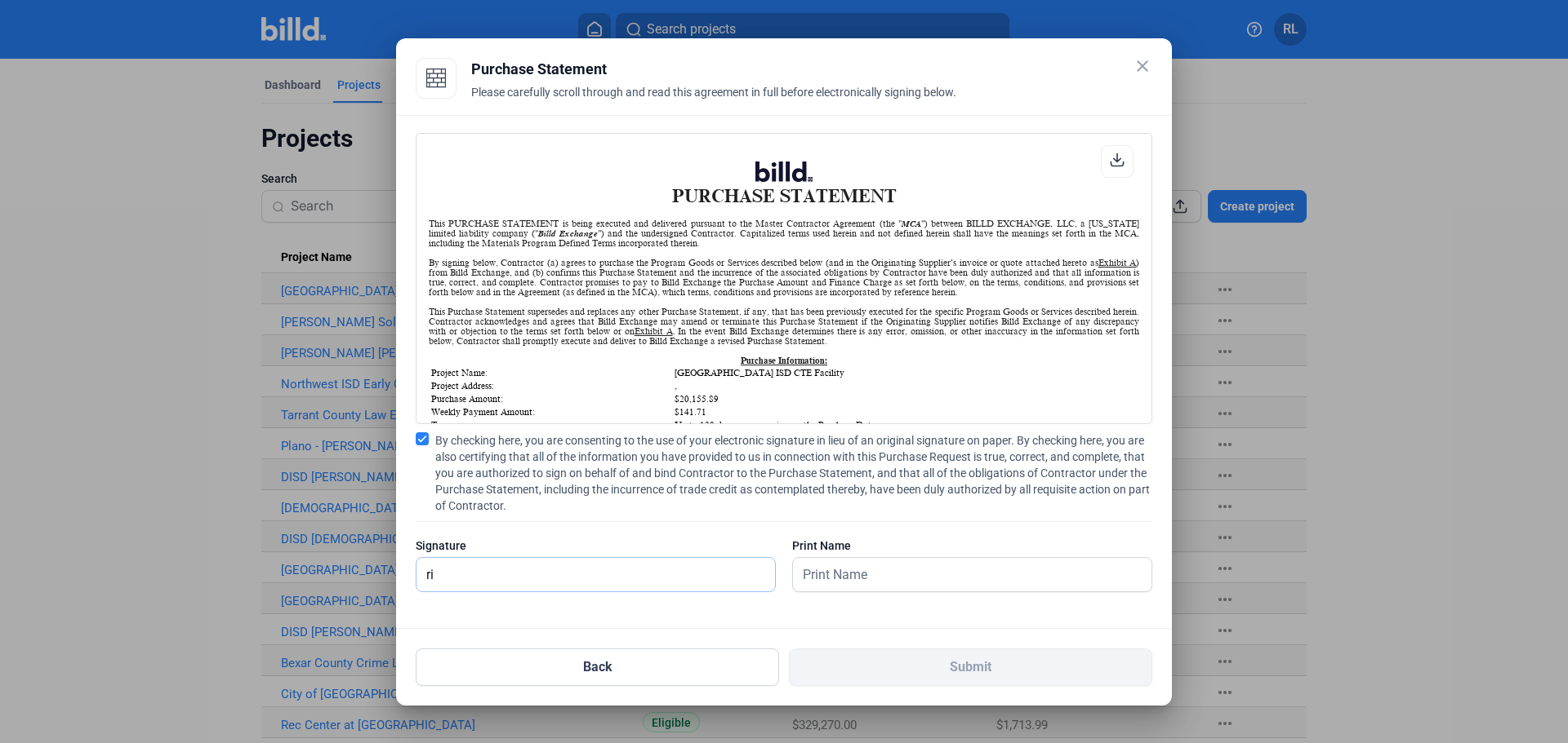
type input "[PERSON_NAME]"
click at [861, 573] on input "text" at bounding box center [972, 575] width 358 height 33
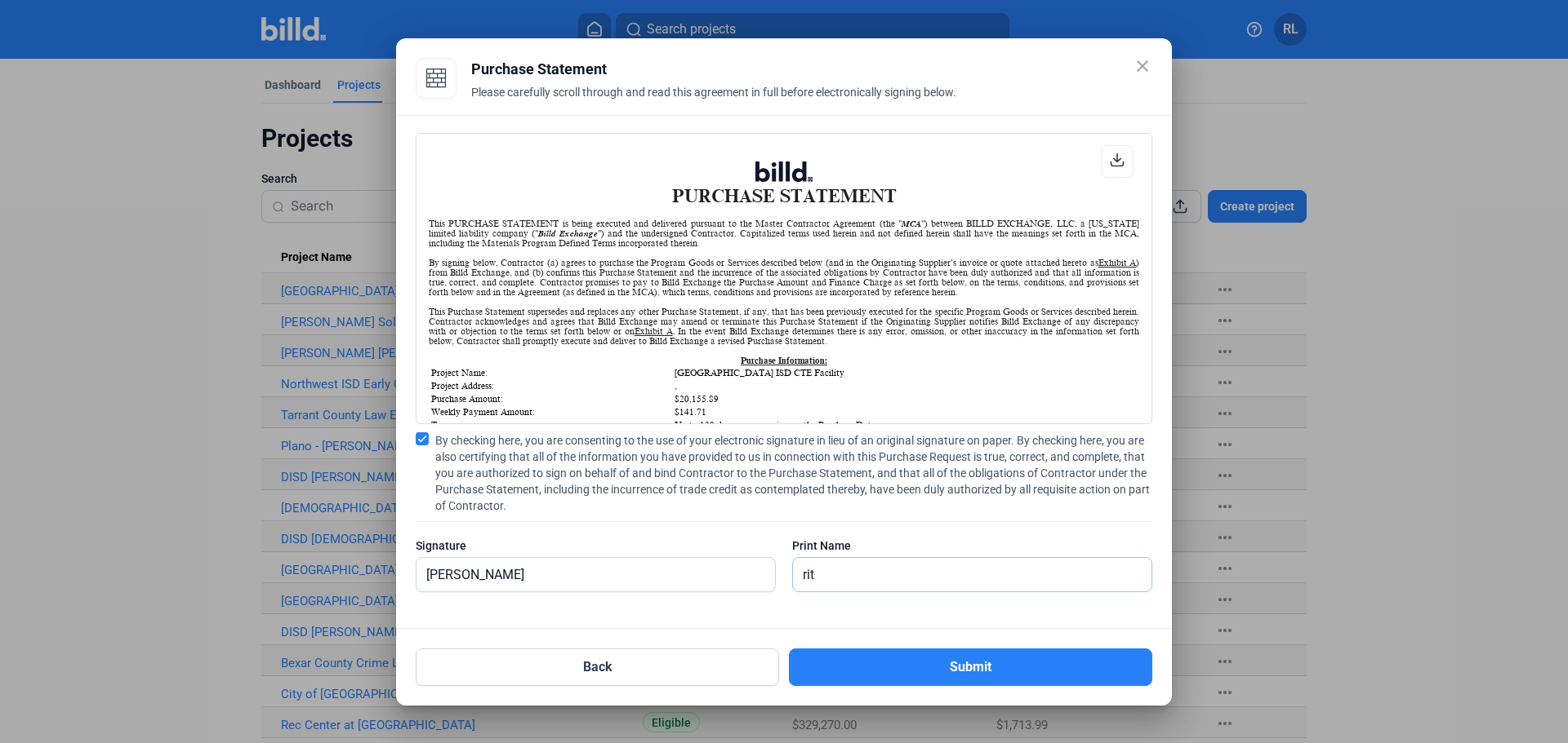
type input "[PERSON_NAME]"
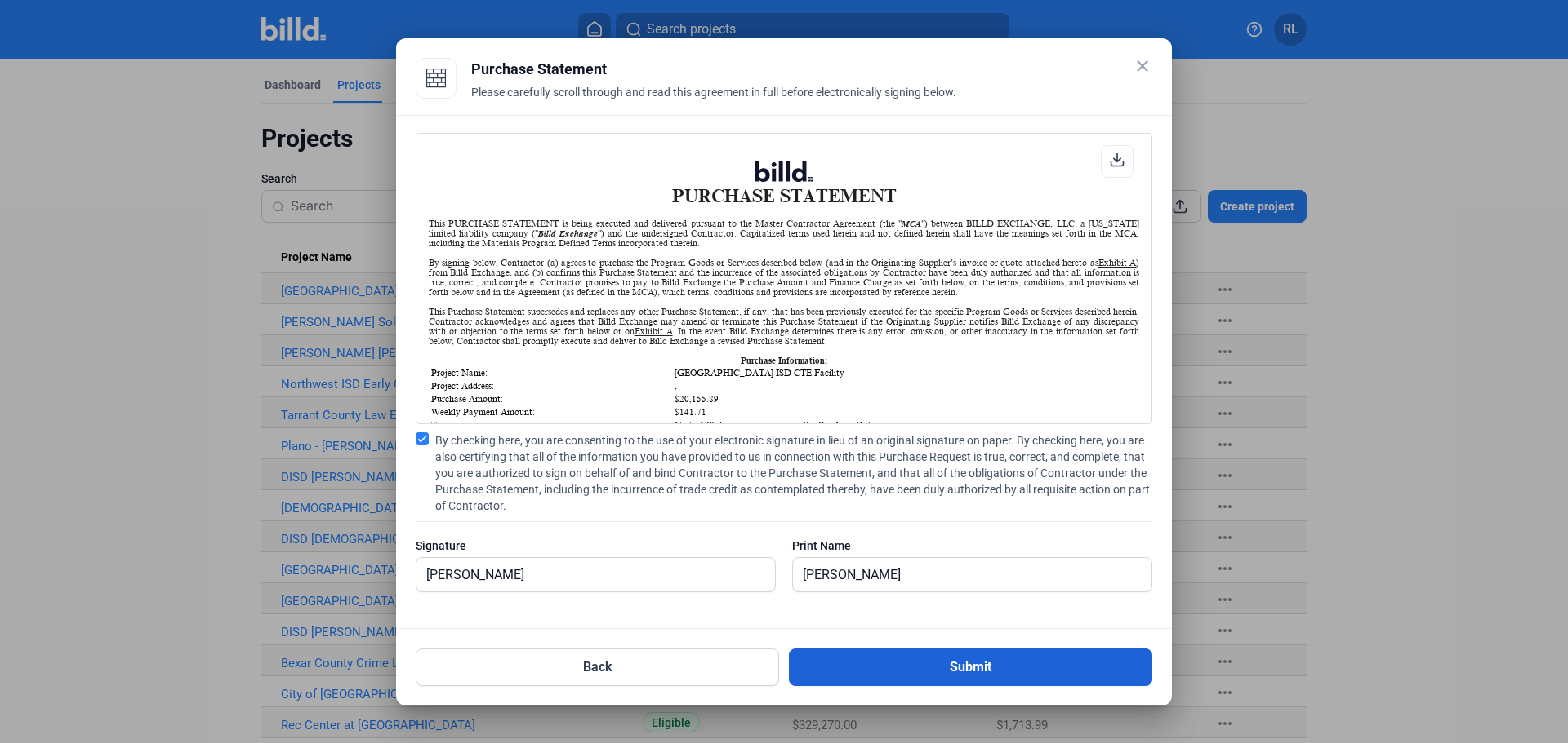
click at [924, 665] on button "Submit" at bounding box center [970, 667] width 363 height 38
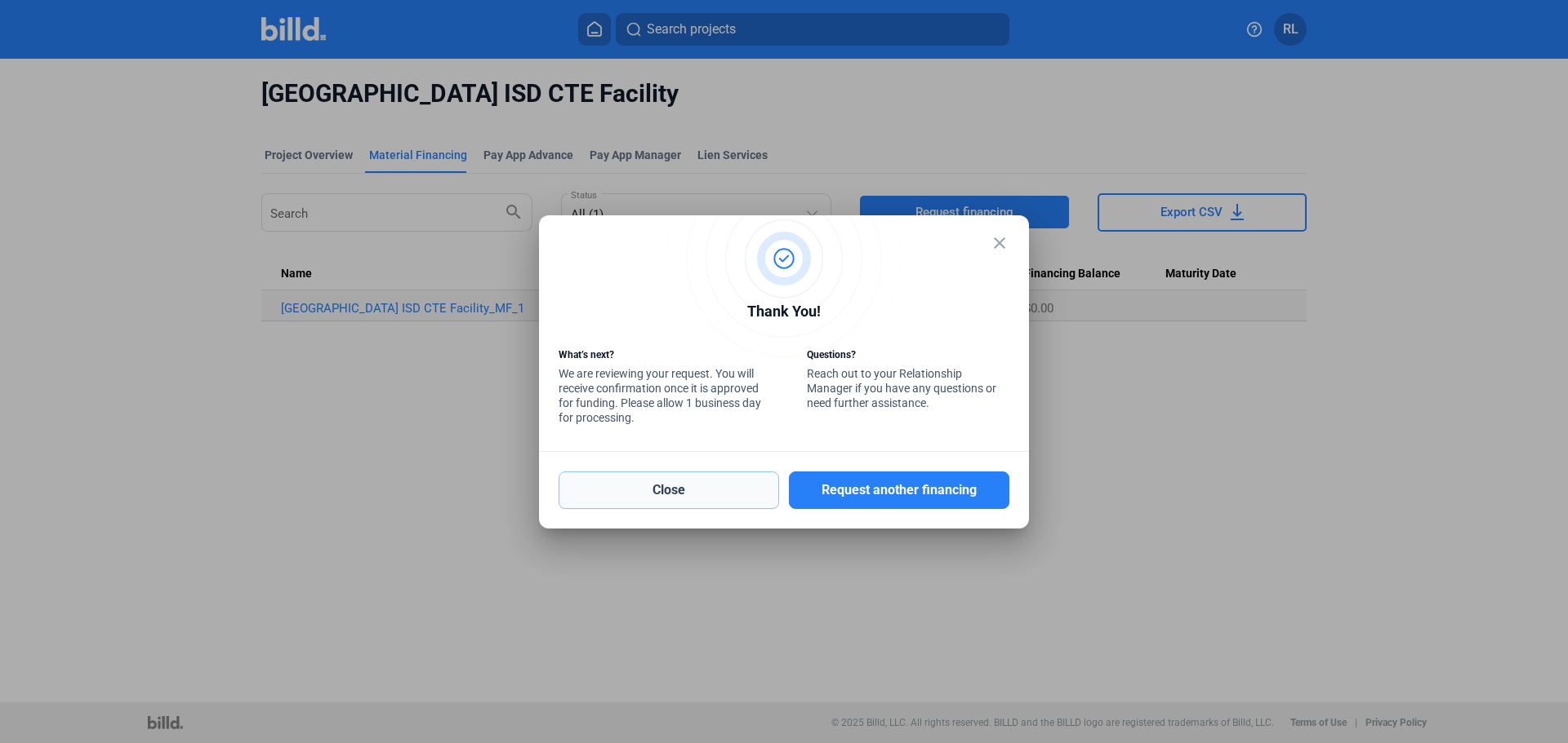
click at [696, 486] on button "Close" at bounding box center [669, 490] width 221 height 38
